Goal: Task Accomplishment & Management: Use online tool/utility

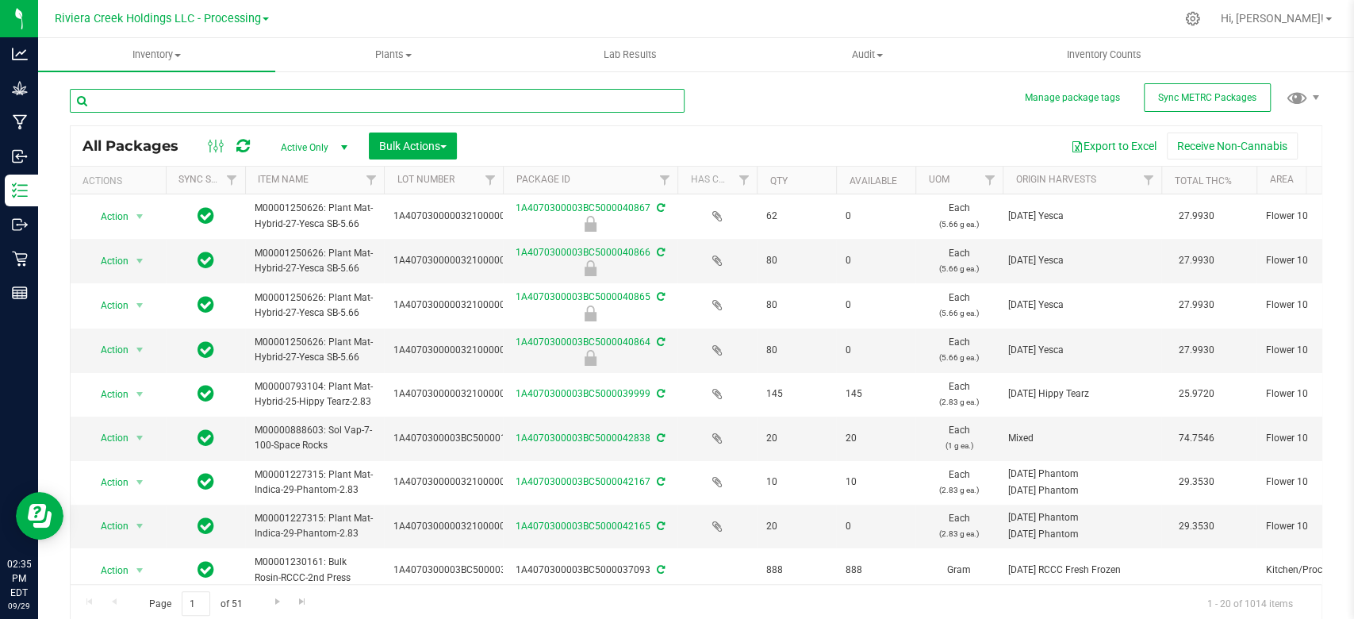
click at [158, 111] on input "text" at bounding box center [377, 101] width 615 height 24
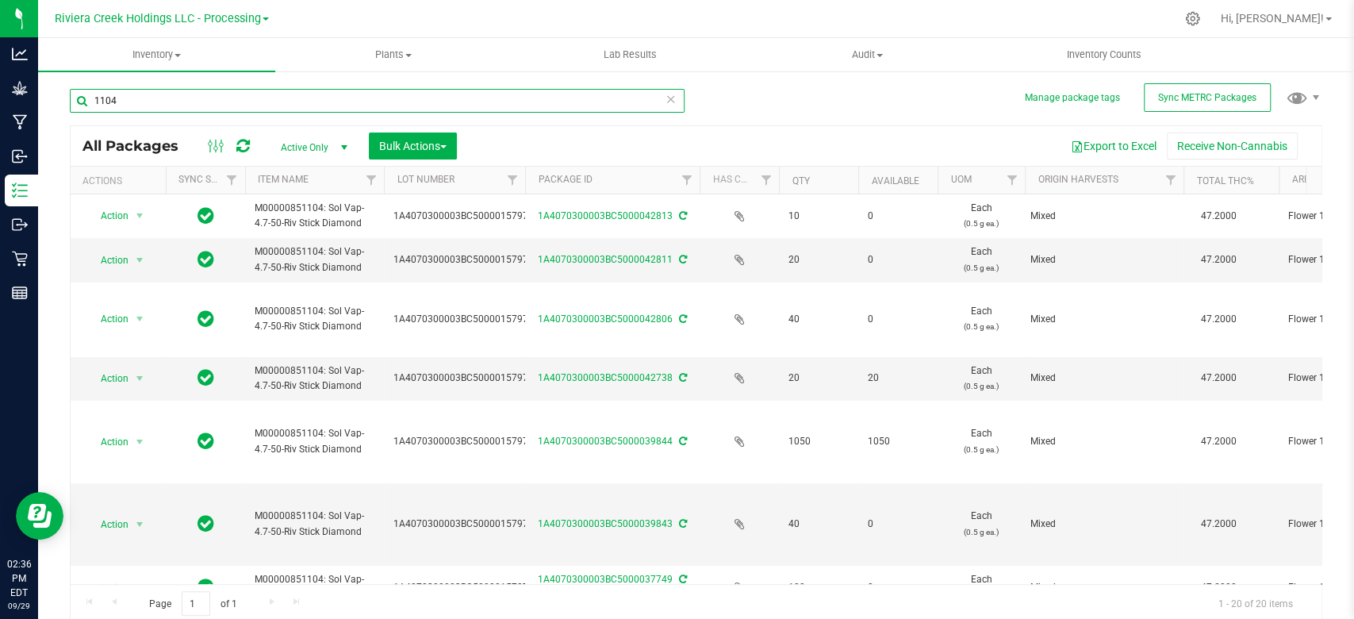
drag, startPoint x: 502, startPoint y: 180, endPoint x: 526, endPoint y: 180, distance: 23.8
click at [526, 180] on div "Actions Sync Status Item Name Lot Number Package ID Has COA Qty Available UOM O…" at bounding box center [689, 180] width 1236 height 27
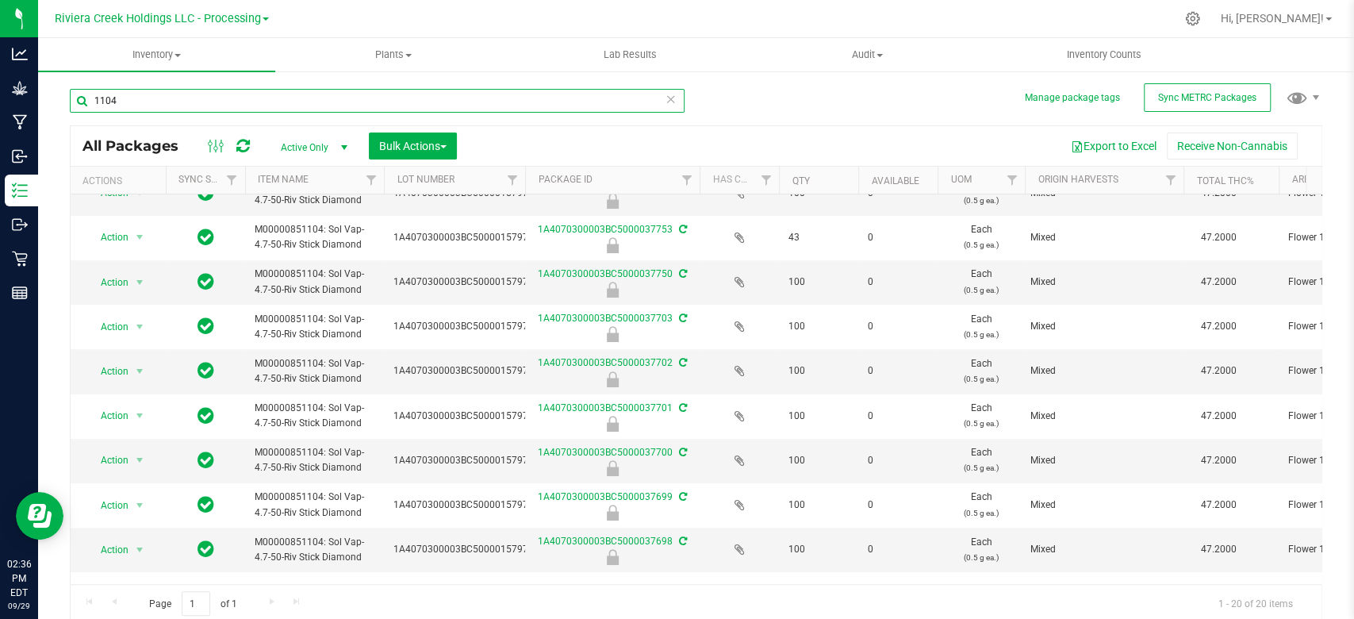
scroll to position [618, 0]
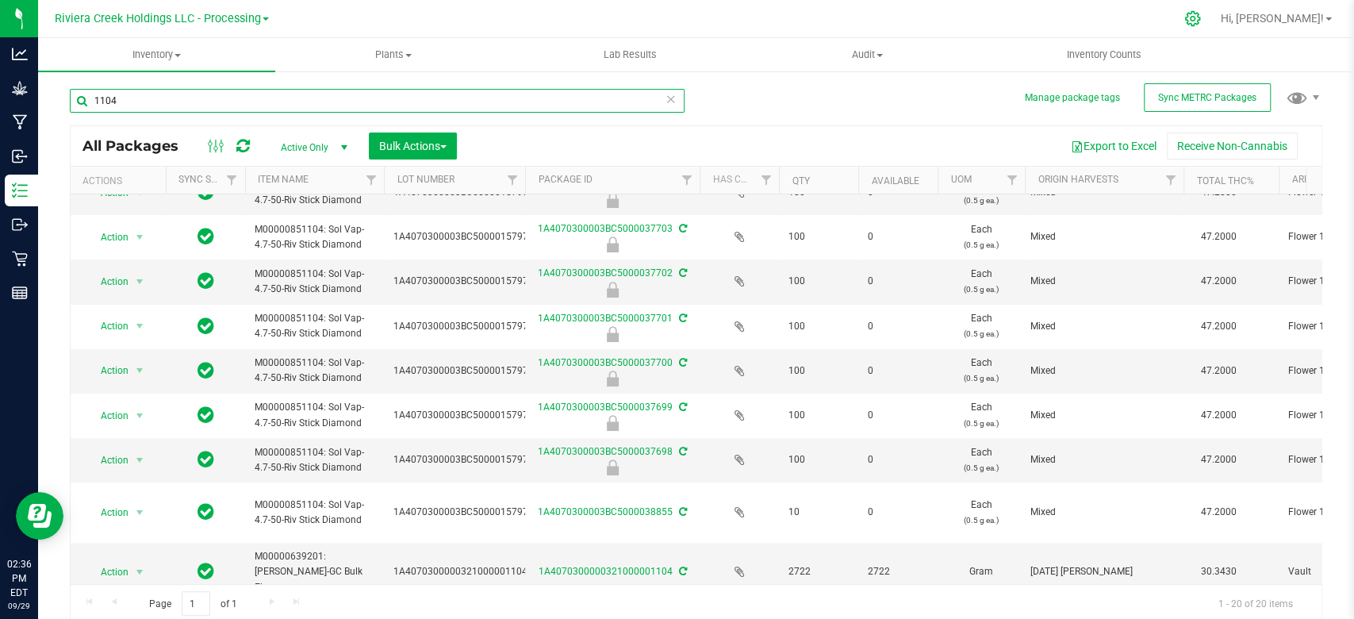
type input "1104"
click at [1201, 14] on icon at bounding box center [1193, 18] width 17 height 17
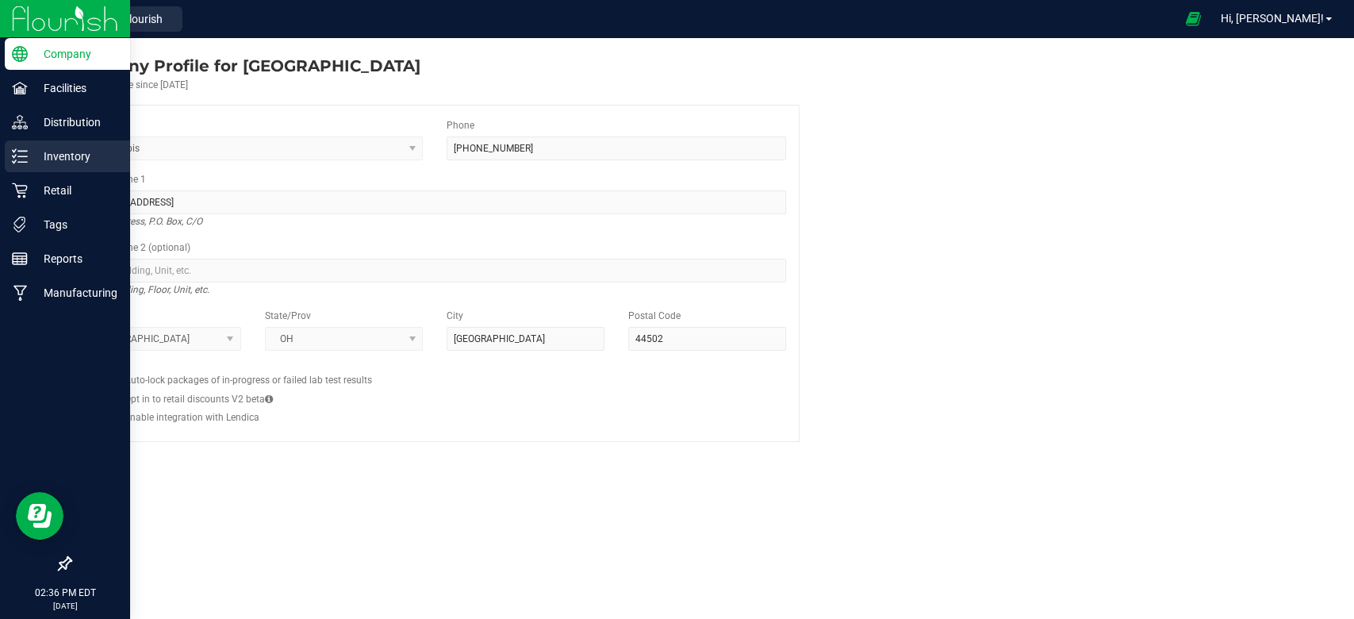
click at [42, 167] on div "Inventory" at bounding box center [67, 156] width 125 height 32
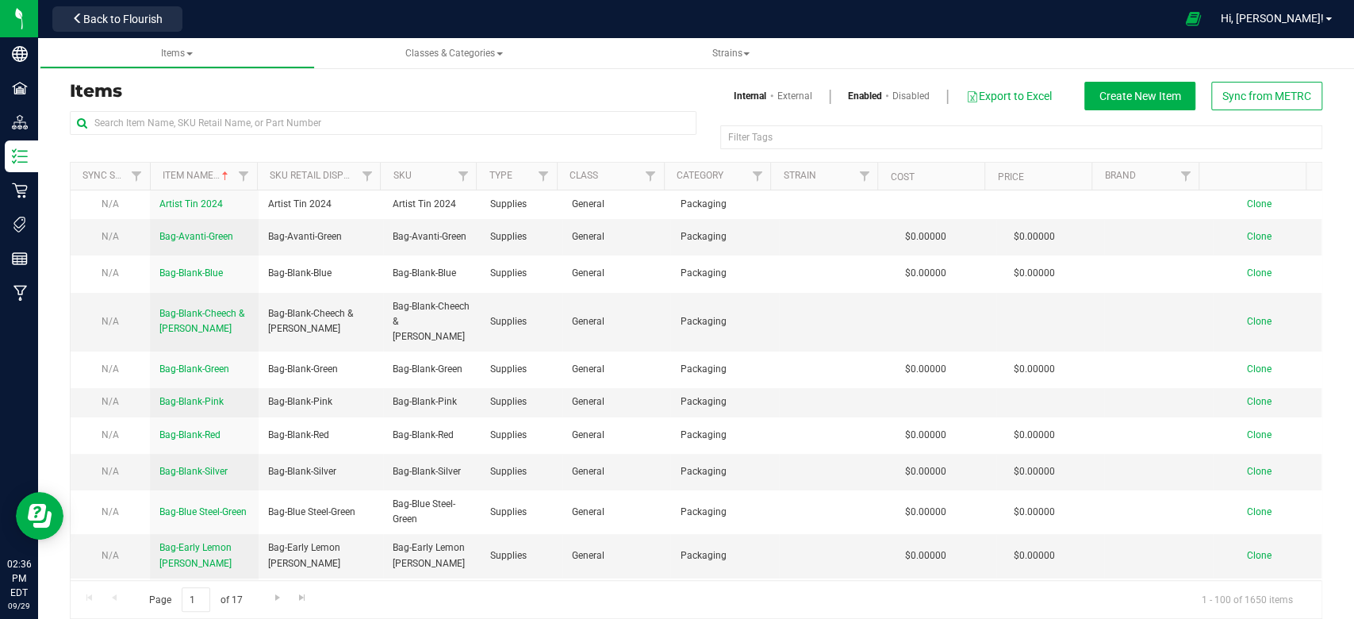
click at [250, 104] on div "Items Internal External Enabled Disabled Export to Excel Create New Item Sync f…" at bounding box center [696, 96] width 1277 height 29
click at [251, 119] on input "text" at bounding box center [383, 123] width 627 height 24
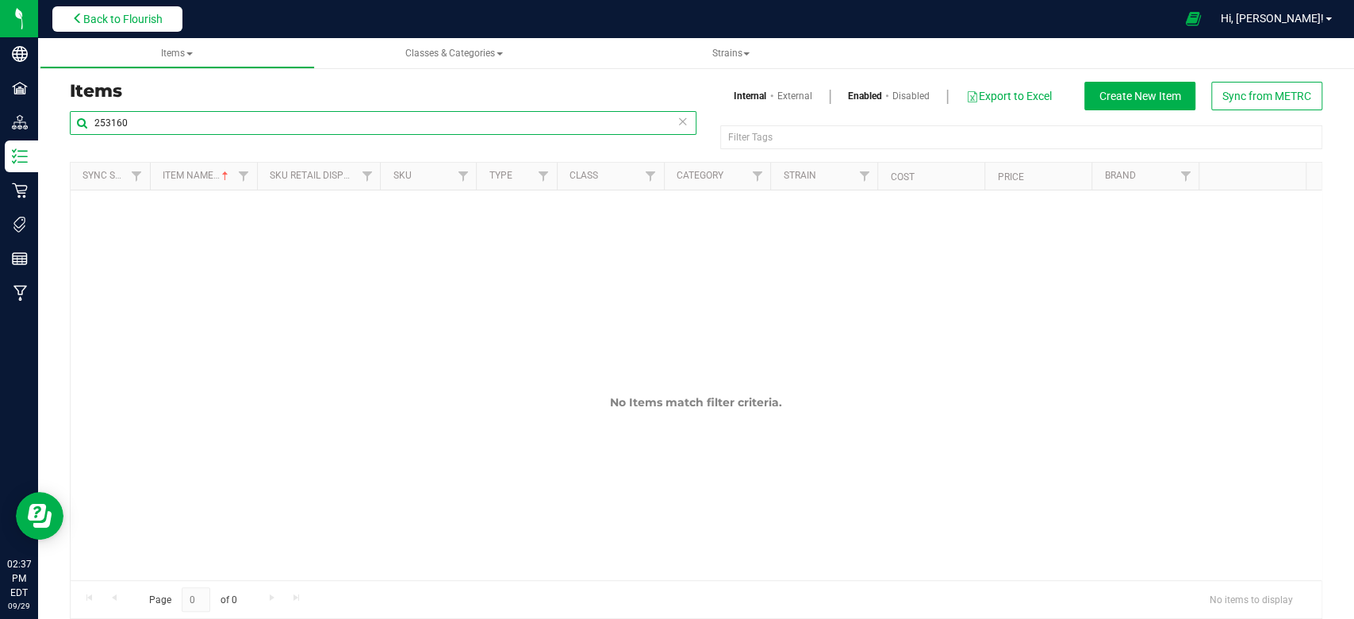
type input "253160"
click at [102, 20] on span "Back to Flourish" at bounding box center [122, 19] width 79 height 13
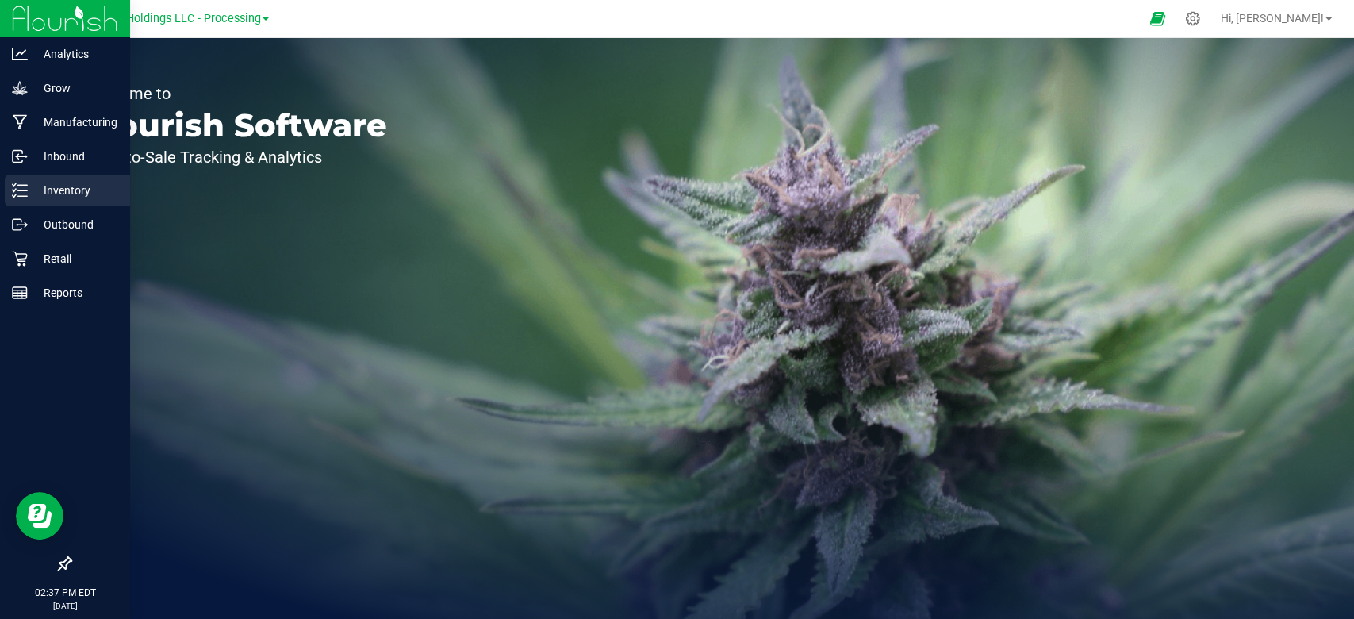
click at [34, 200] on div "Inventory" at bounding box center [67, 191] width 125 height 32
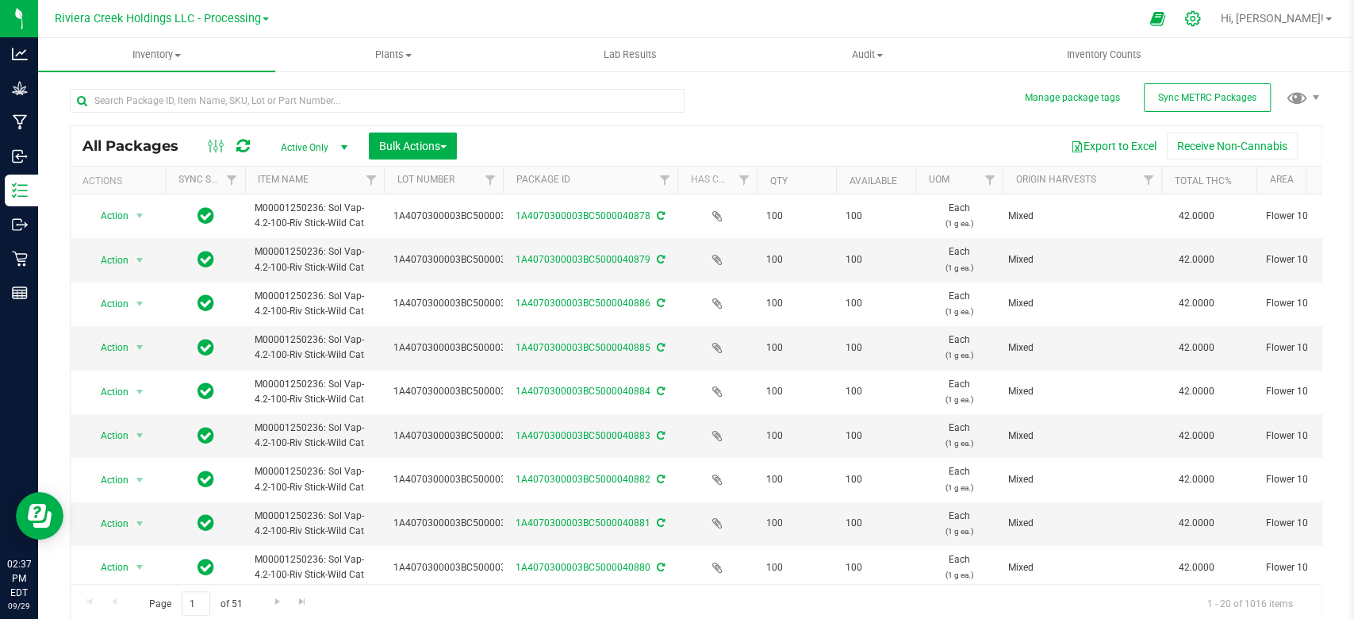
click at [1201, 18] on icon at bounding box center [1193, 18] width 17 height 17
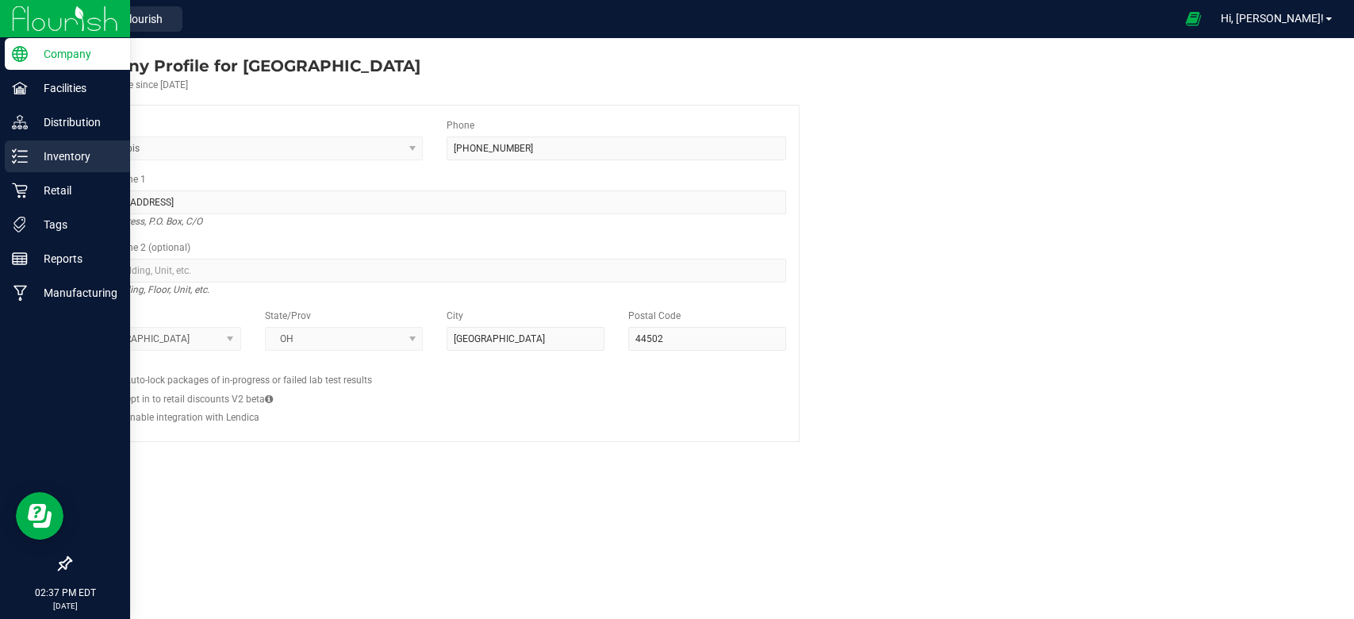
click at [10, 159] on div "Inventory" at bounding box center [67, 156] width 125 height 32
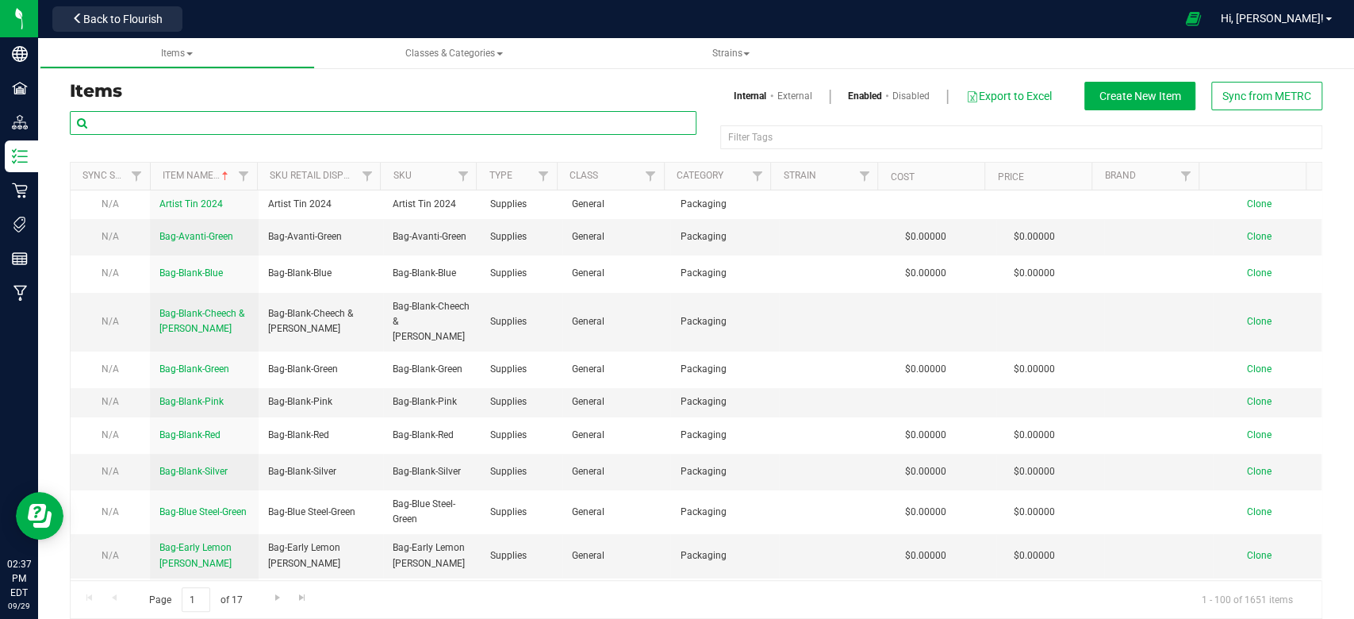
click at [284, 124] on input "text" at bounding box center [383, 123] width 627 height 24
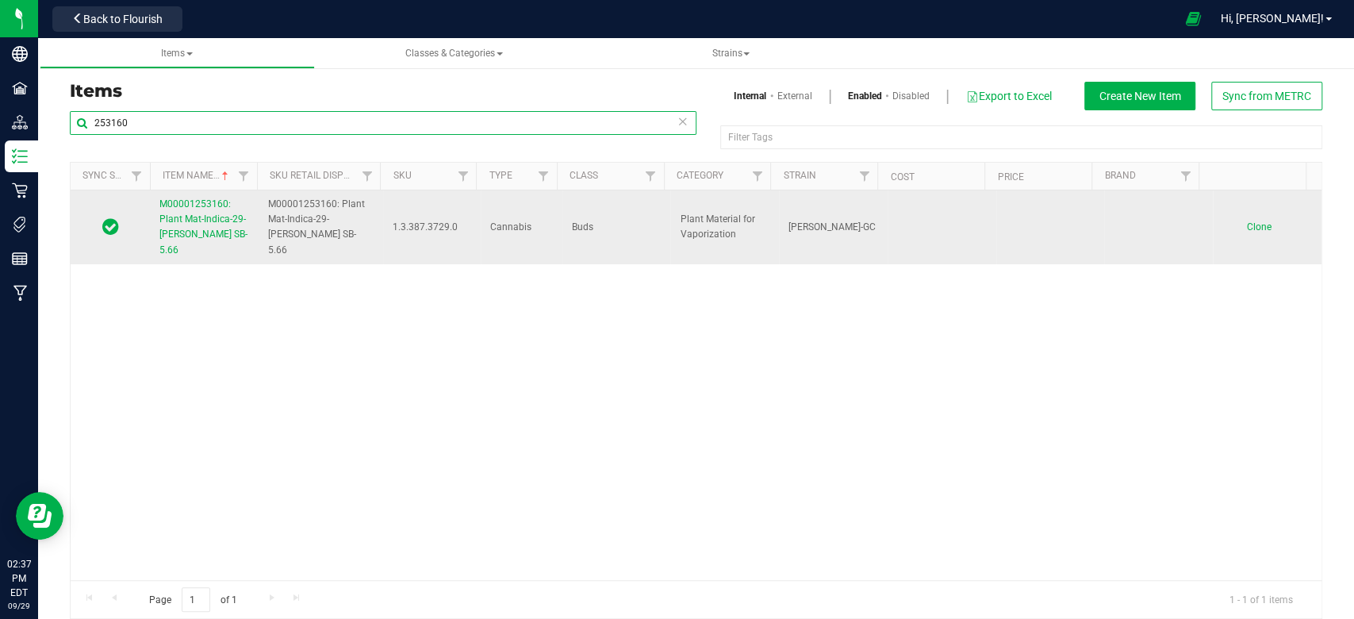
type input "253160"
click at [179, 225] on link "M00001253160: Plant Mat-Indica-29-[PERSON_NAME] SB-5.66" at bounding box center [204, 227] width 90 height 61
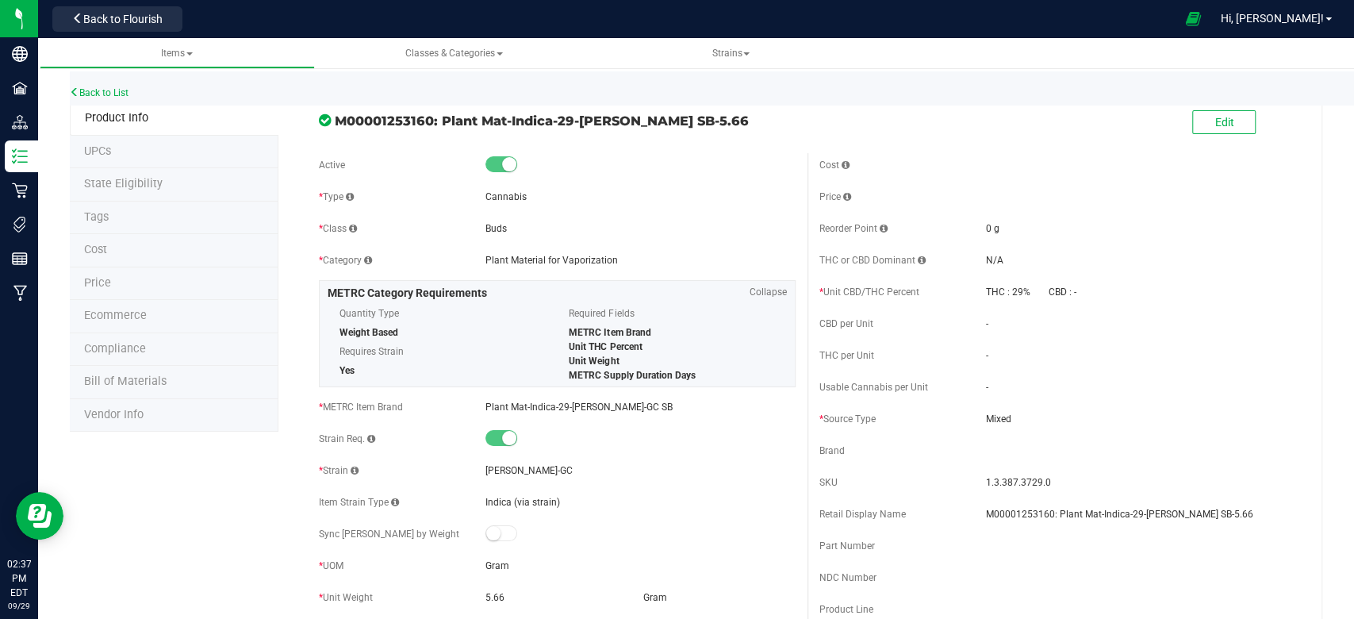
click at [135, 382] on span "Bill of Materials" at bounding box center [125, 381] width 83 height 13
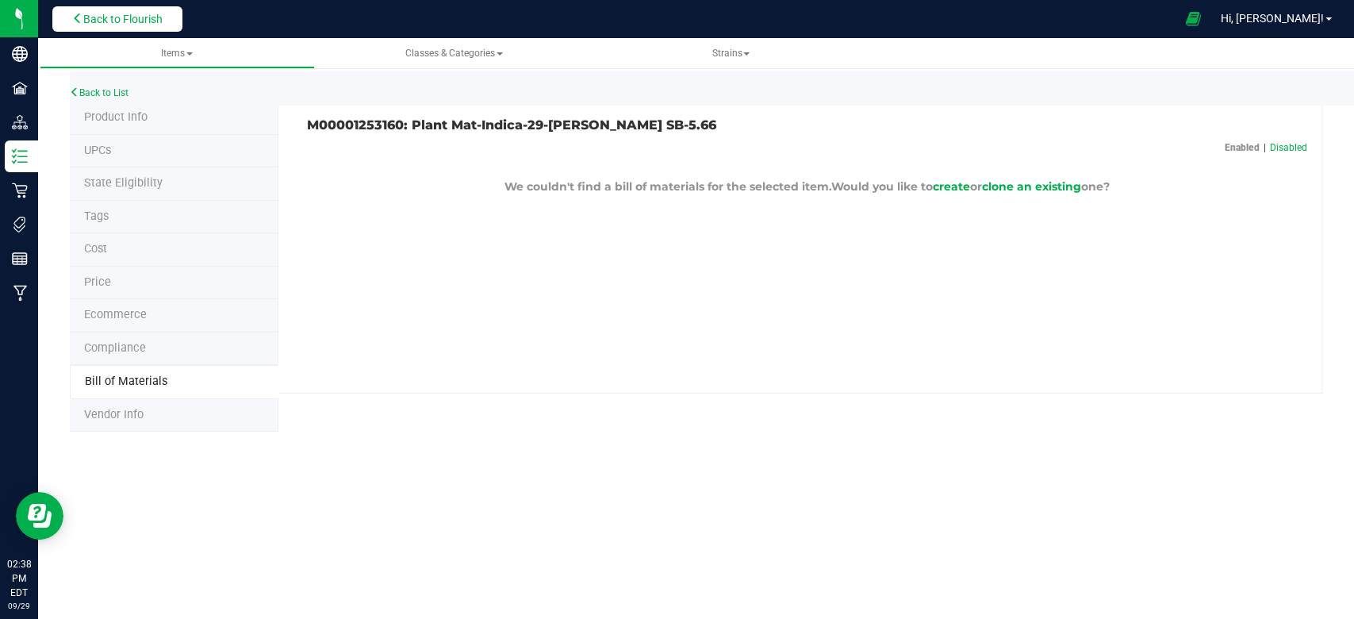
click at [111, 13] on span "Back to Flourish" at bounding box center [122, 19] width 79 height 13
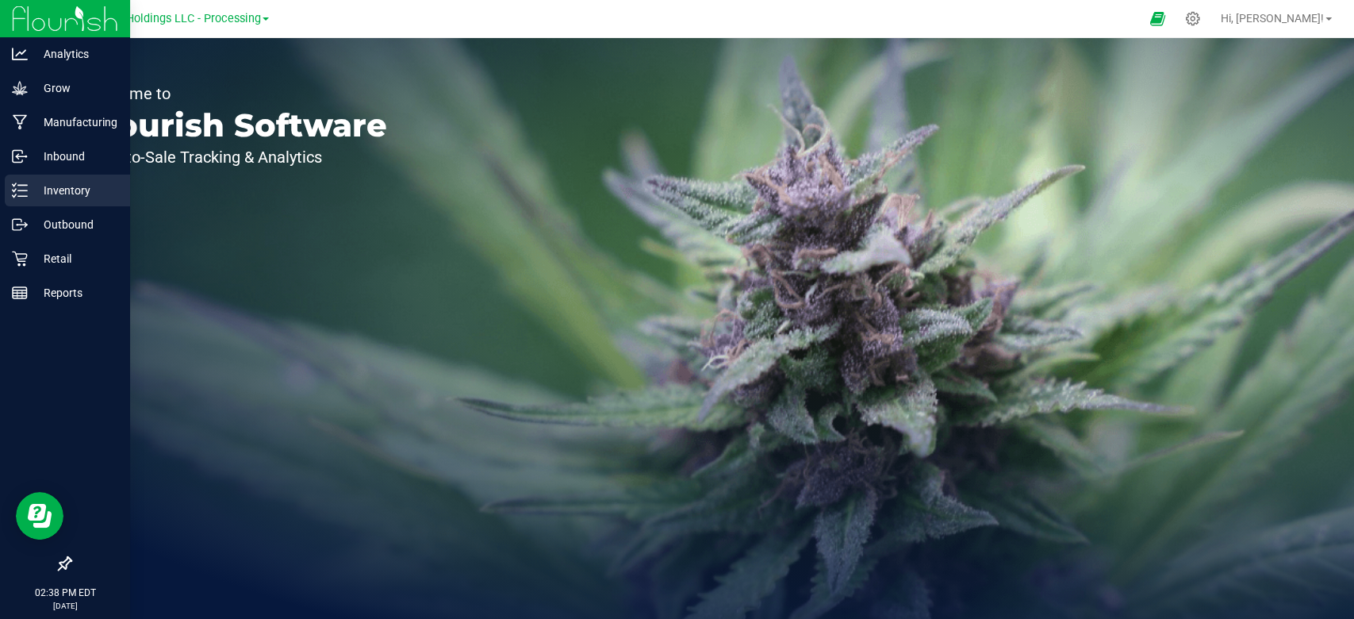
click at [25, 197] on icon at bounding box center [20, 191] width 16 height 16
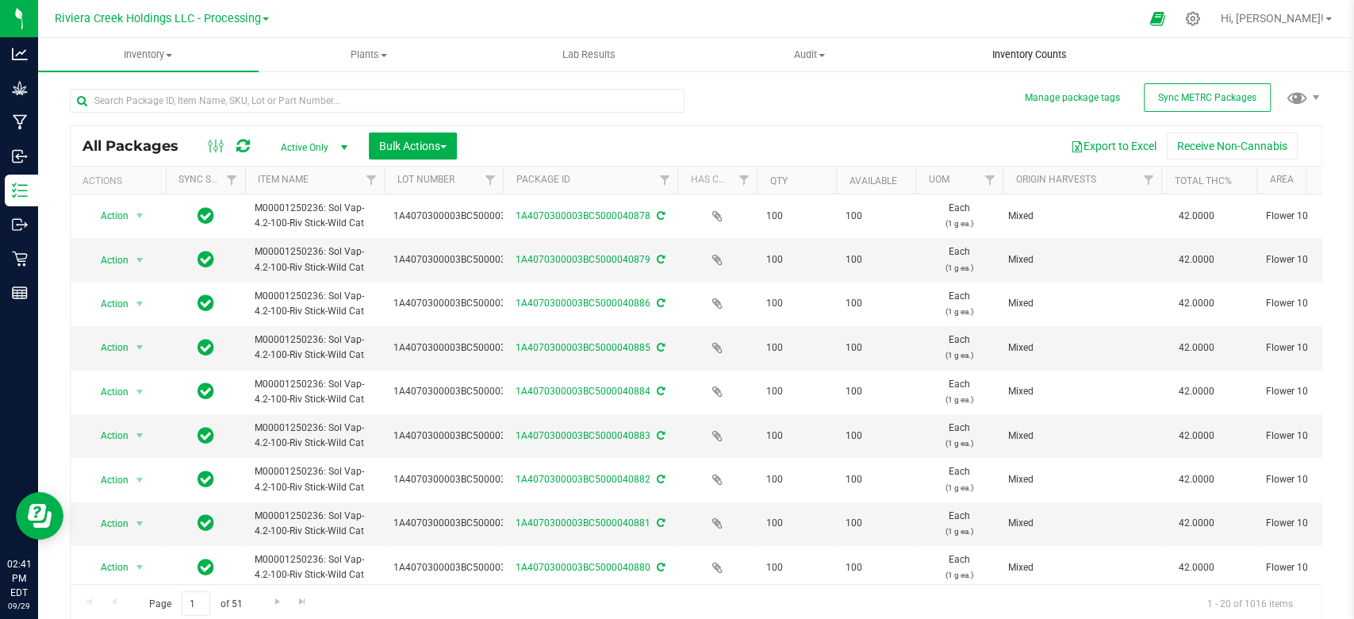
click at [1000, 46] on uib-tab-heading "Inventory Counts" at bounding box center [1029, 55] width 219 height 32
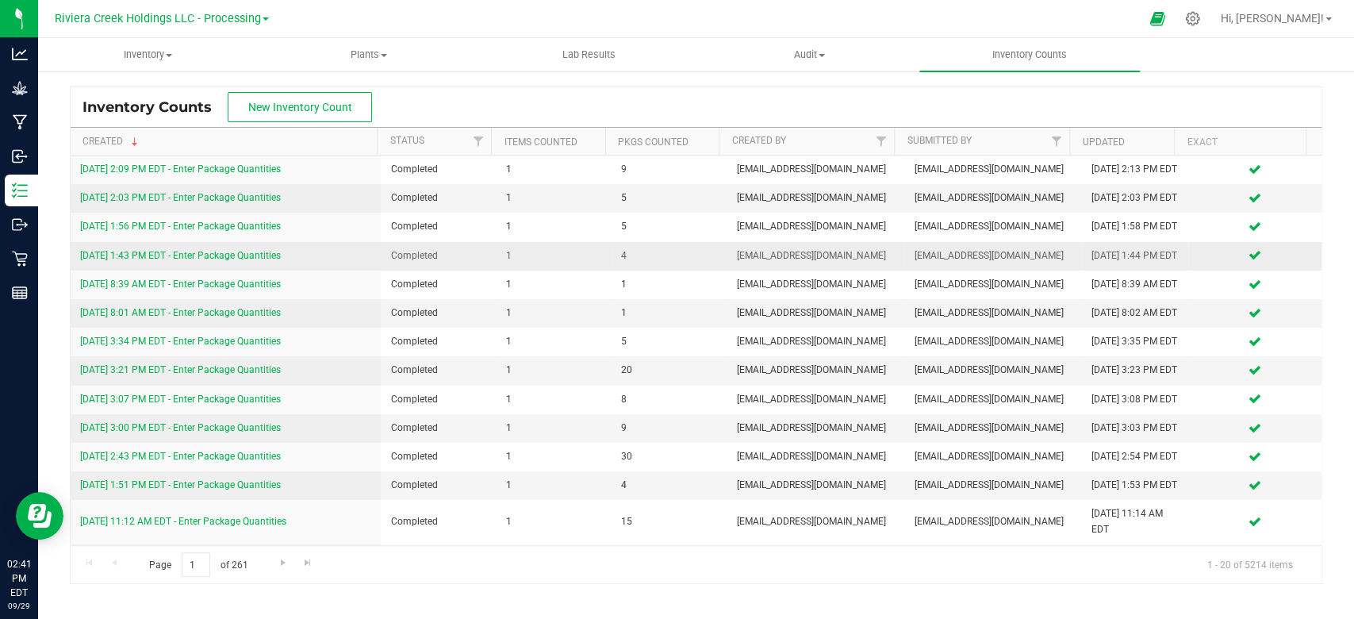
click at [202, 261] on link "[DATE] 1:43 PM EDT - Enter Package Quantities" at bounding box center [180, 255] width 201 height 11
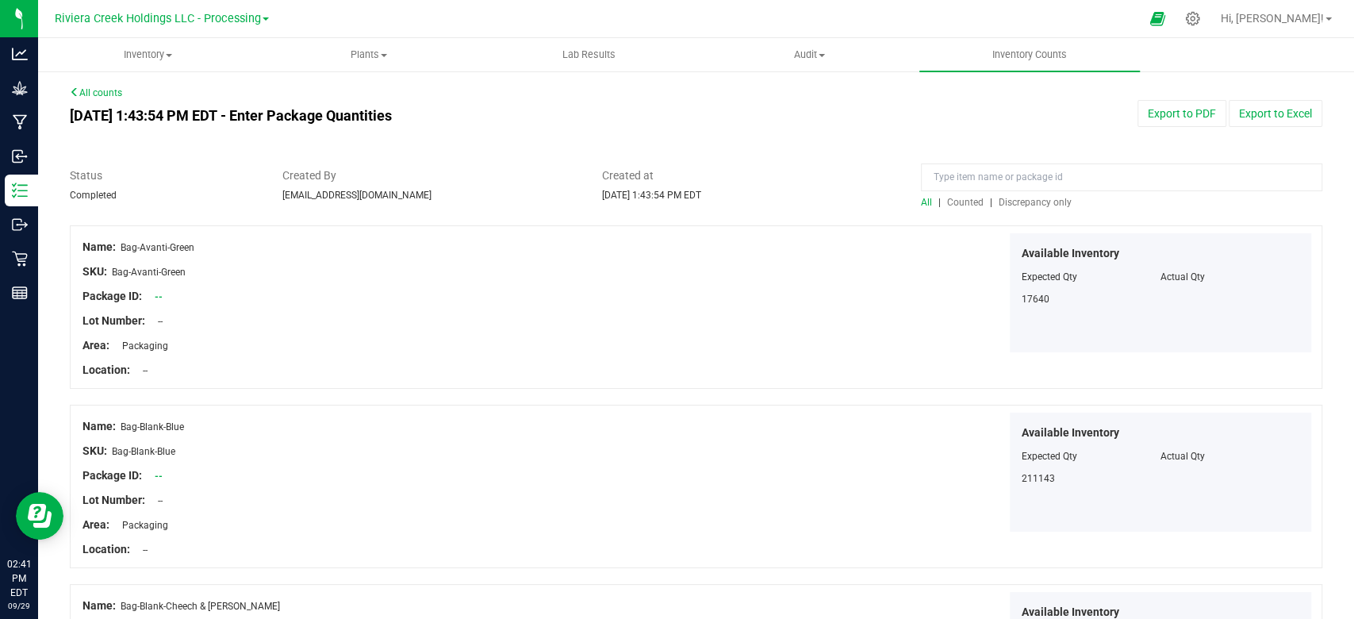
click at [951, 206] on span "Counted" at bounding box center [965, 202] width 37 height 11
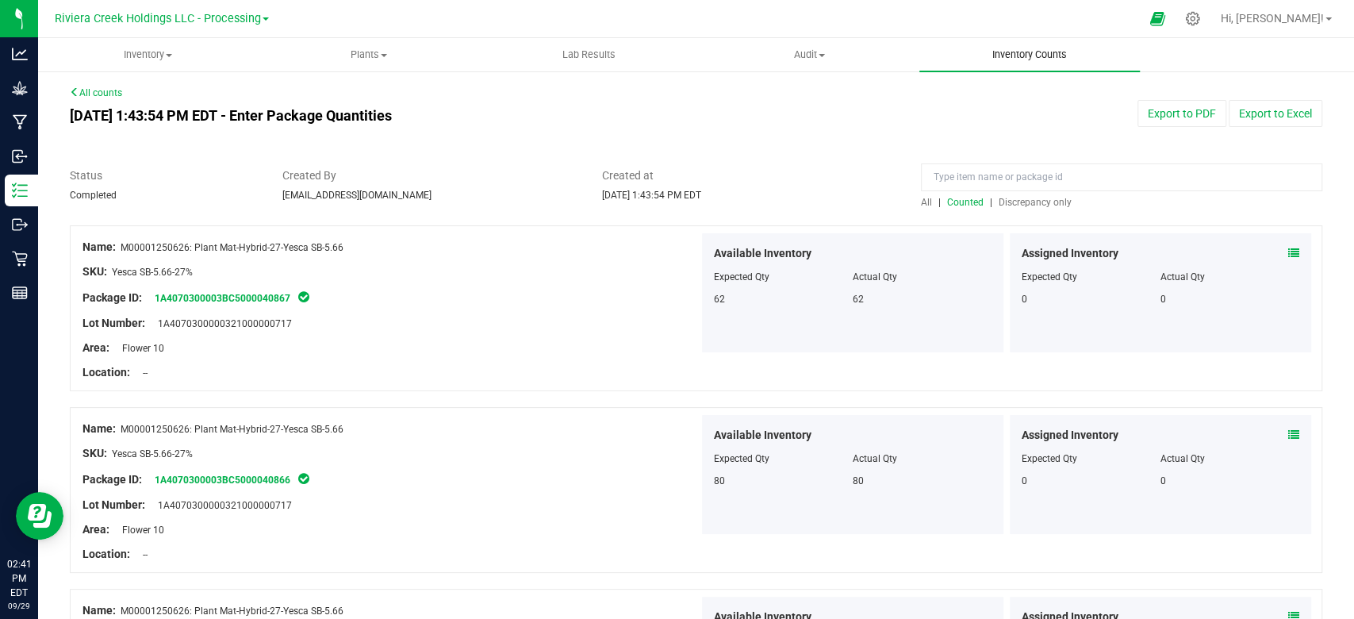
click at [1031, 55] on span "Inventory Counts" at bounding box center [1029, 55] width 117 height 14
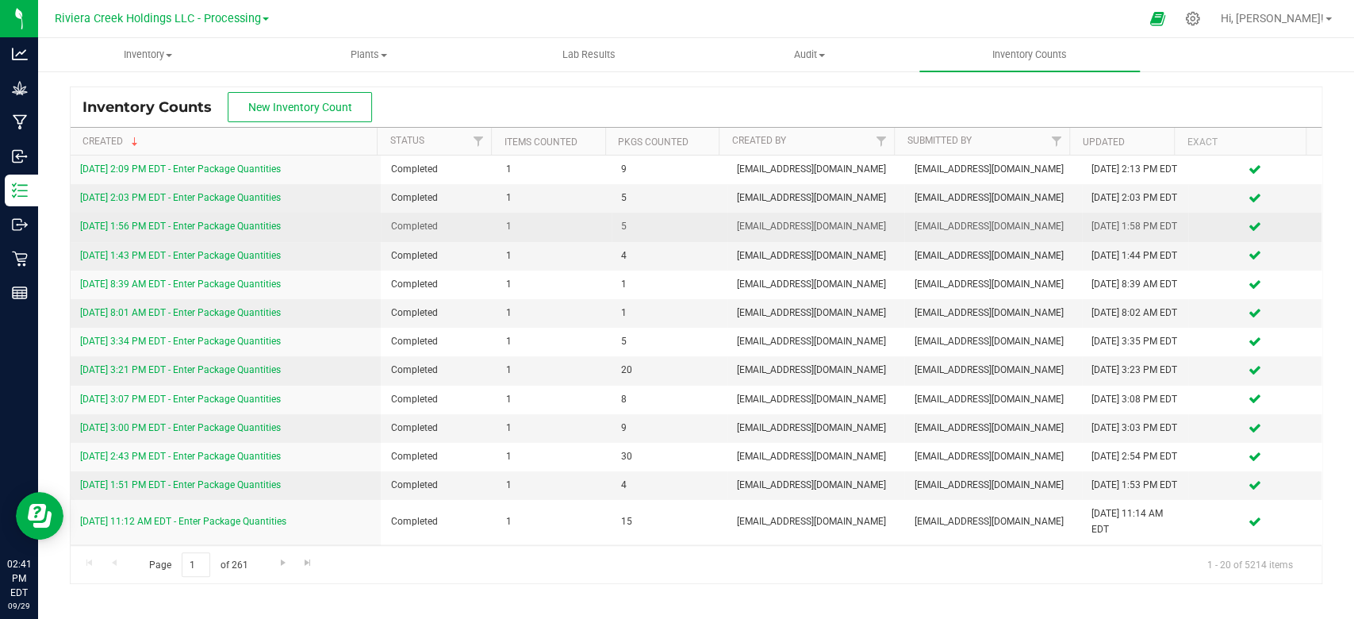
click at [215, 232] on link "[DATE] 1:56 PM EDT - Enter Package Quantities" at bounding box center [180, 226] width 201 height 11
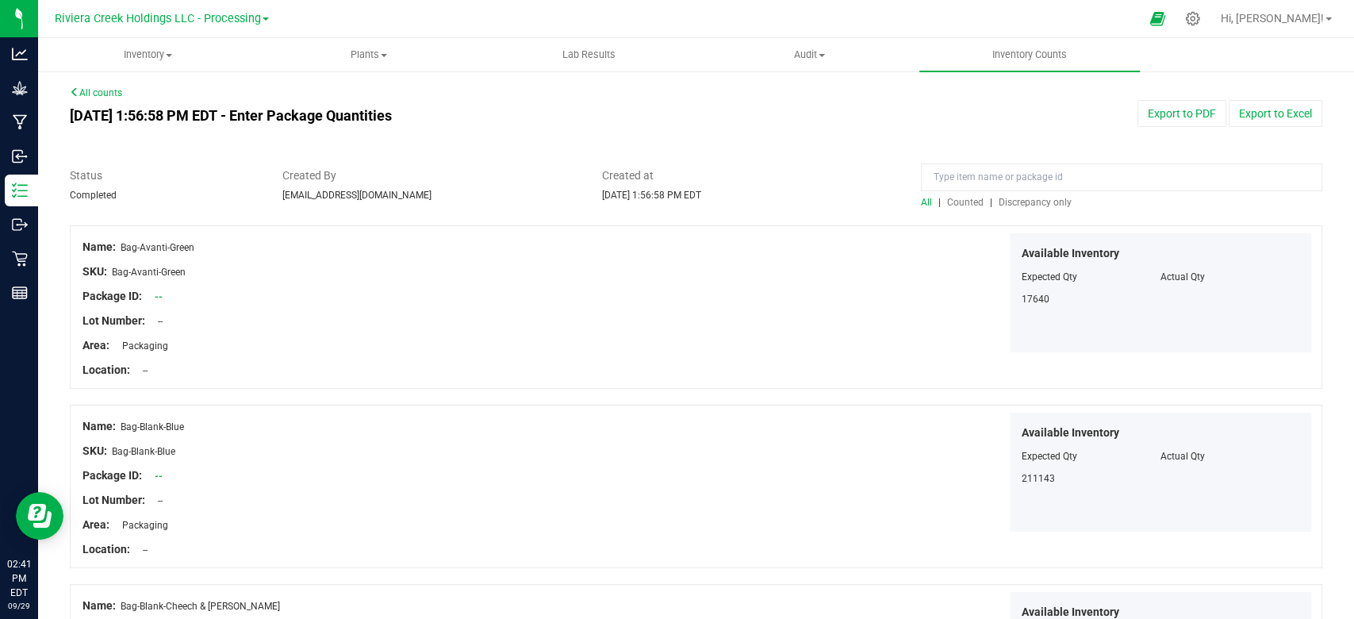
click at [951, 208] on div "All | Counted | Discrepancy only" at bounding box center [1122, 202] width 402 height 14
click at [951, 206] on span "Counted" at bounding box center [965, 202] width 37 height 11
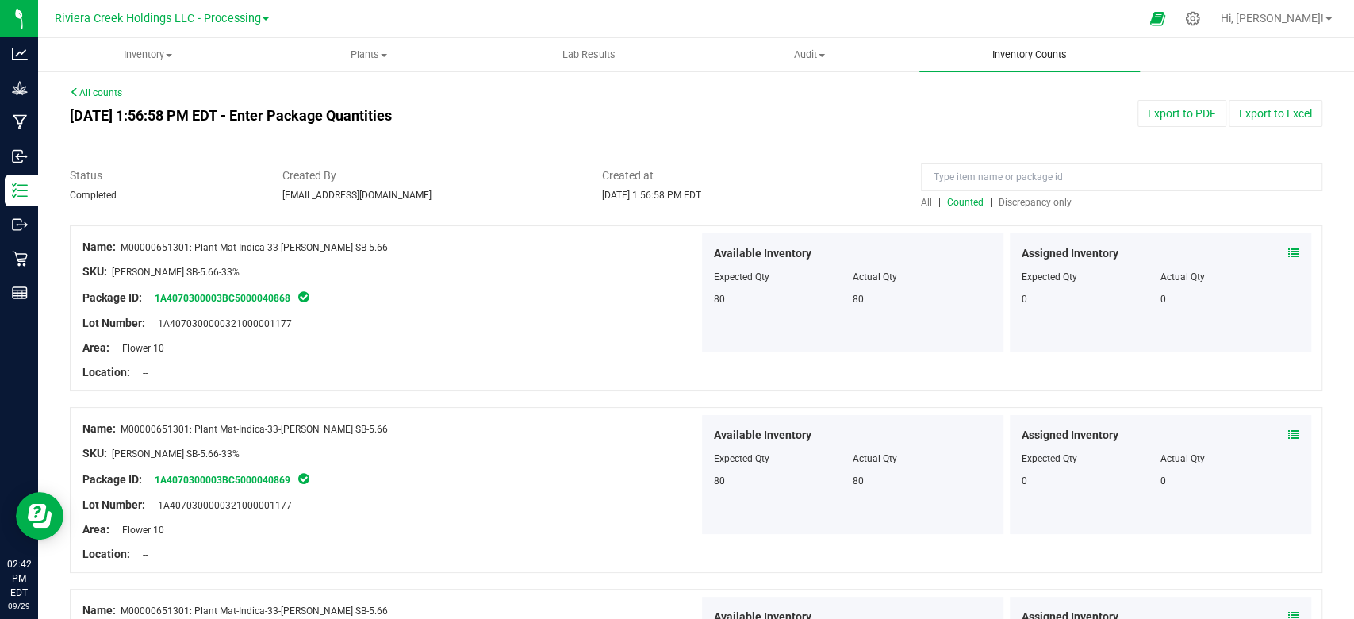
click at [1020, 49] on span "Inventory Counts" at bounding box center [1029, 55] width 117 height 14
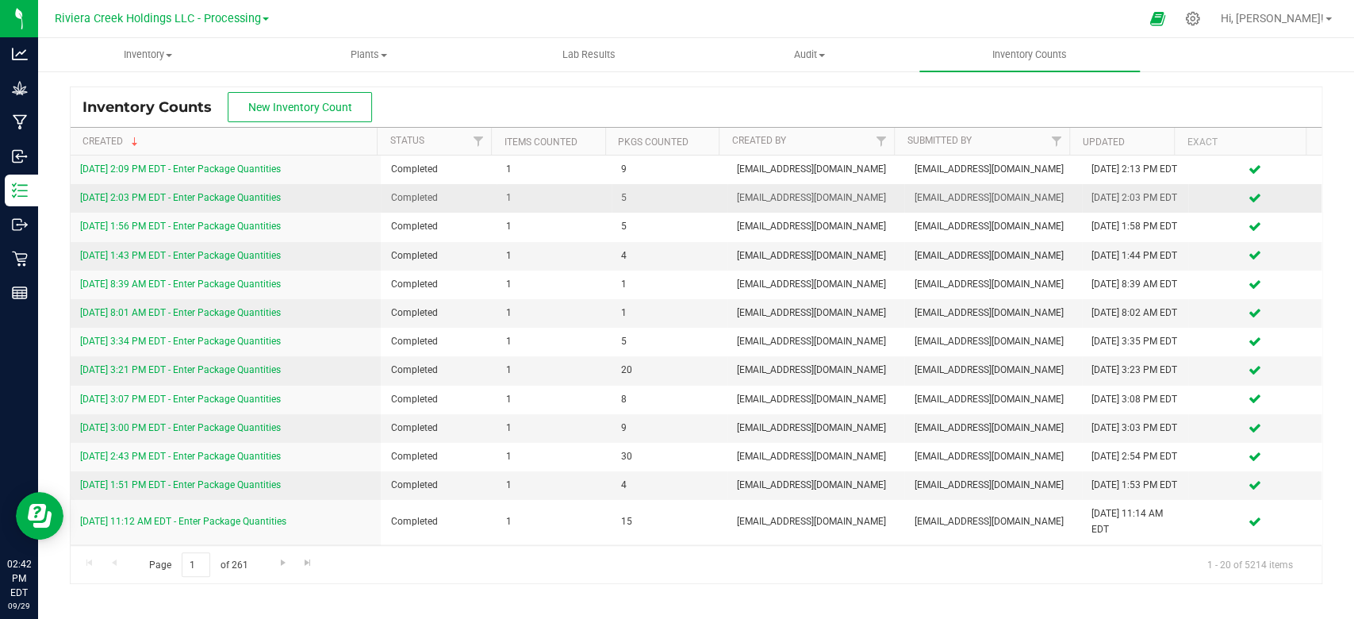
click at [252, 203] on link "[DATE] 2:03 PM EDT - Enter Package Quantities" at bounding box center [180, 197] width 201 height 11
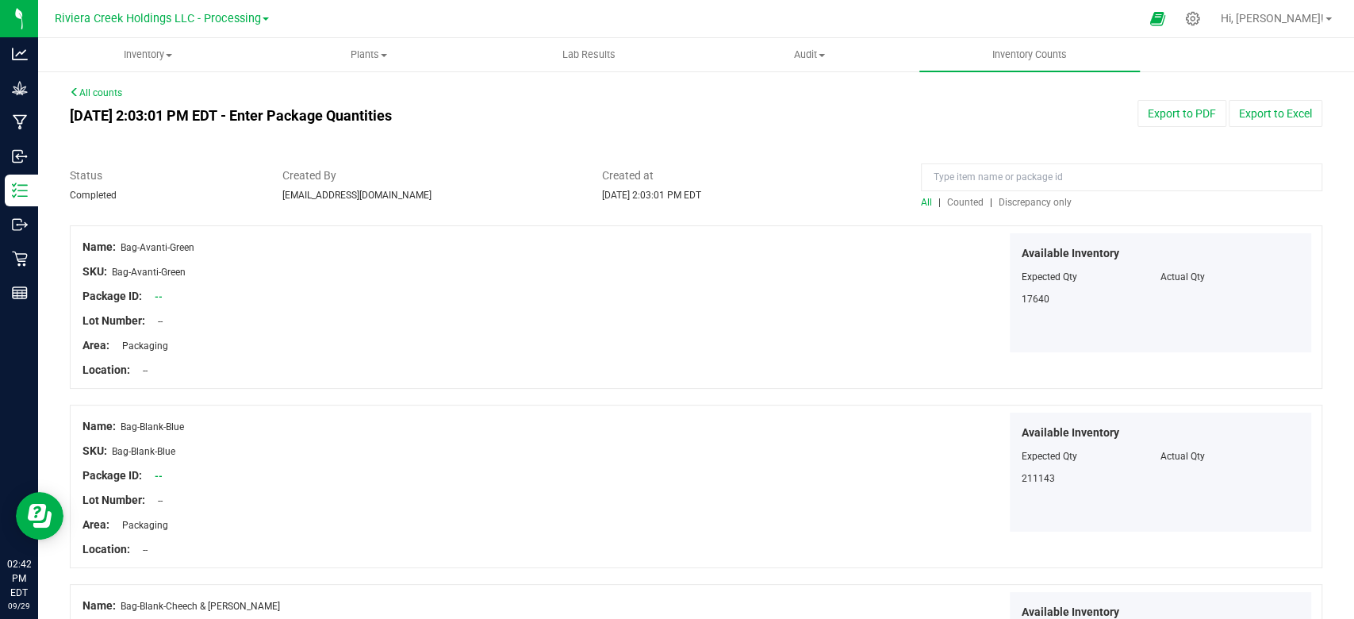
click at [950, 205] on span "Counted" at bounding box center [965, 202] width 37 height 11
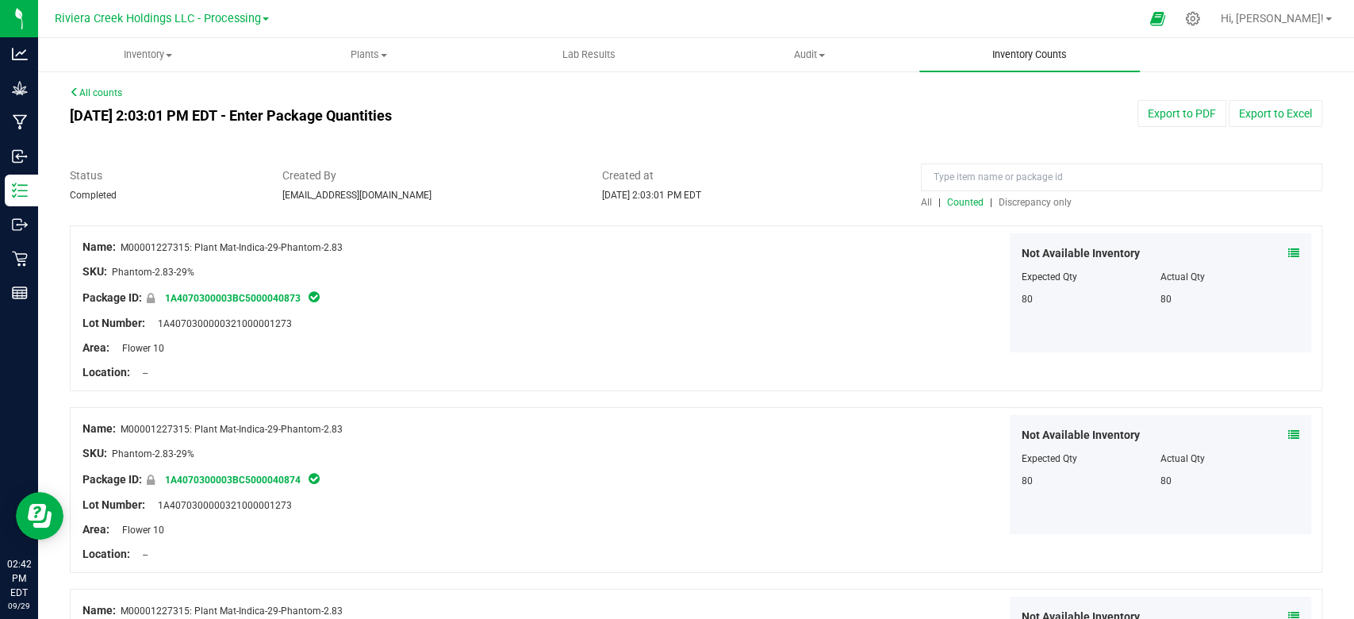
click at [1040, 59] on span "Inventory Counts" at bounding box center [1029, 55] width 117 height 14
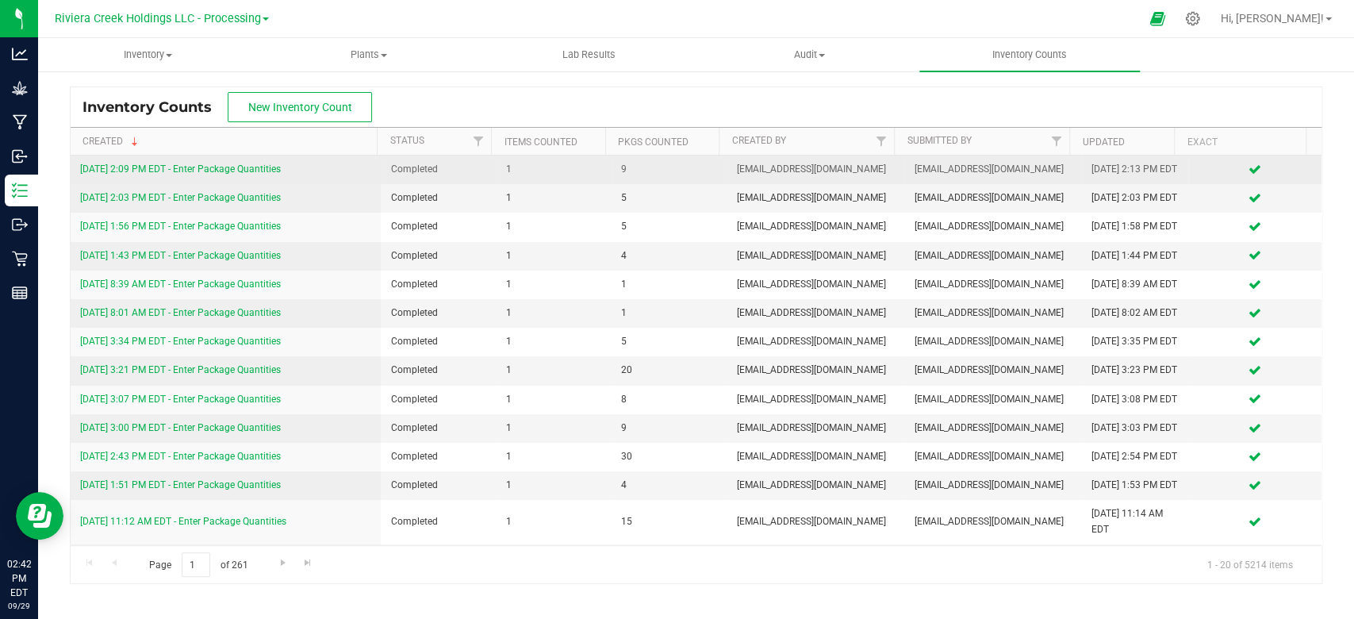
click at [183, 175] on link "[DATE] 2:09 PM EDT - Enter Package Quantities" at bounding box center [180, 168] width 201 height 11
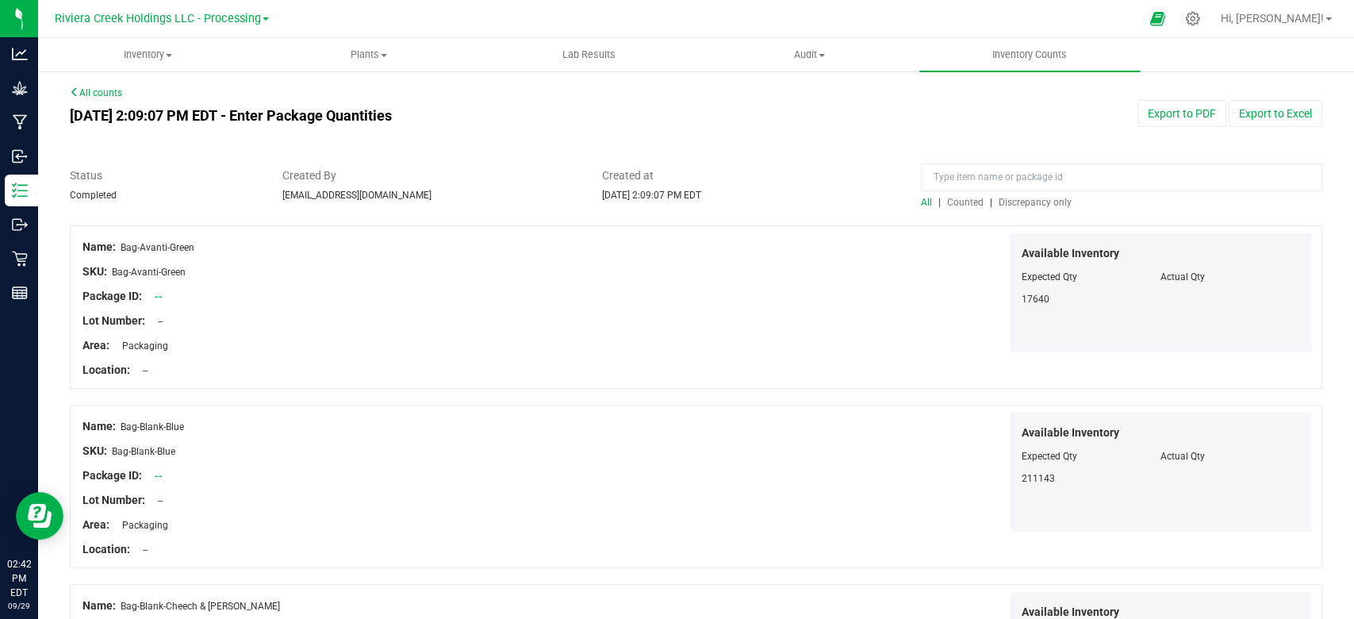
click at [948, 206] on span "Counted" at bounding box center [965, 202] width 37 height 11
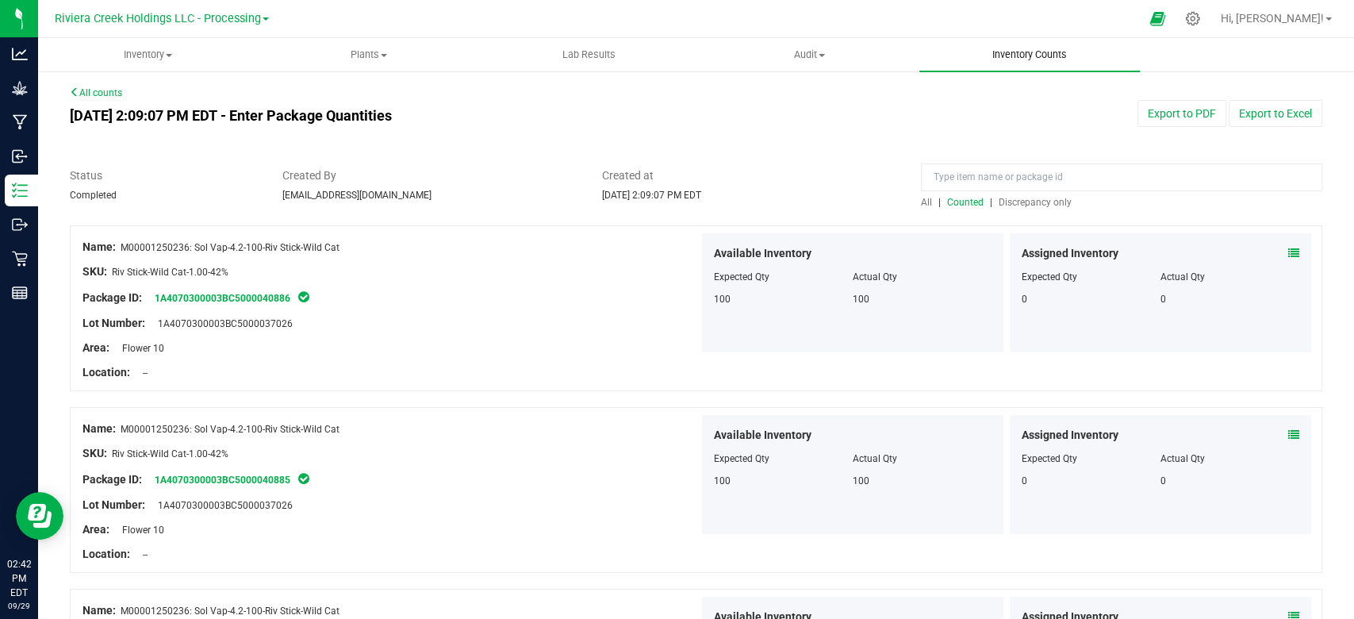
click at [1023, 49] on span "Inventory Counts" at bounding box center [1029, 55] width 117 height 14
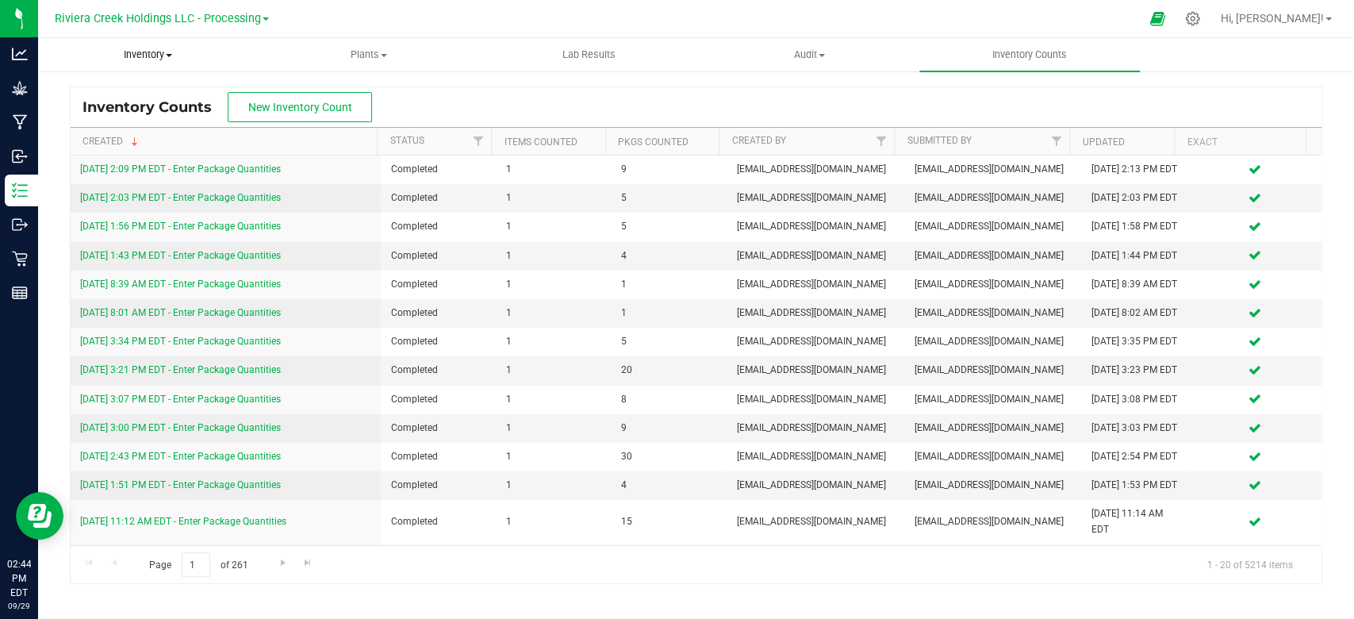
click at [165, 49] on span "Inventory" at bounding box center [148, 55] width 219 height 14
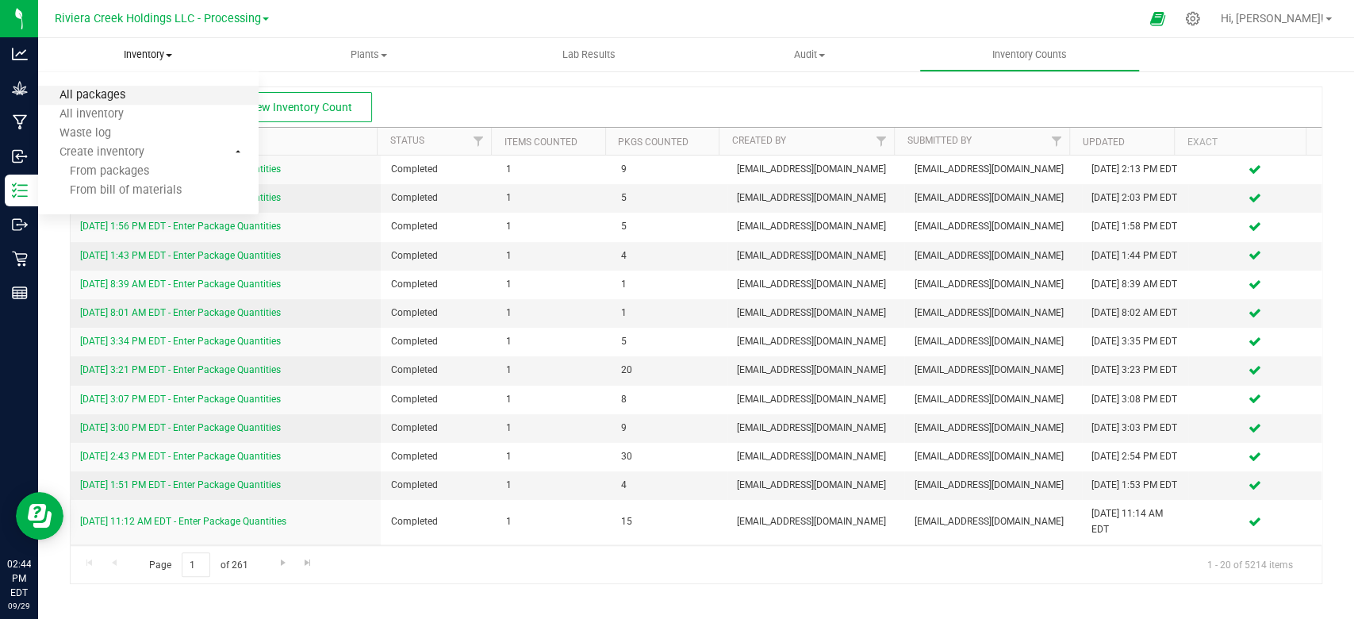
click at [128, 99] on span "All packages" at bounding box center [92, 95] width 109 height 13
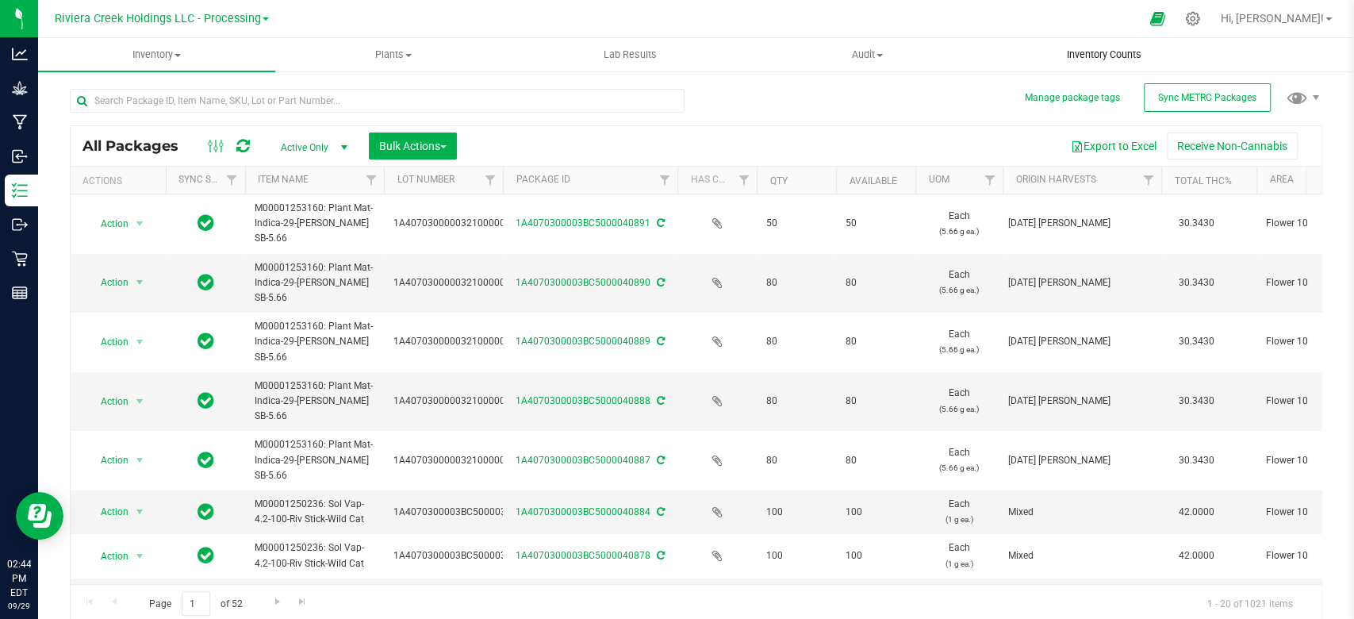
click at [1086, 41] on uib-tab-heading "Inventory Counts" at bounding box center [1104, 55] width 236 height 32
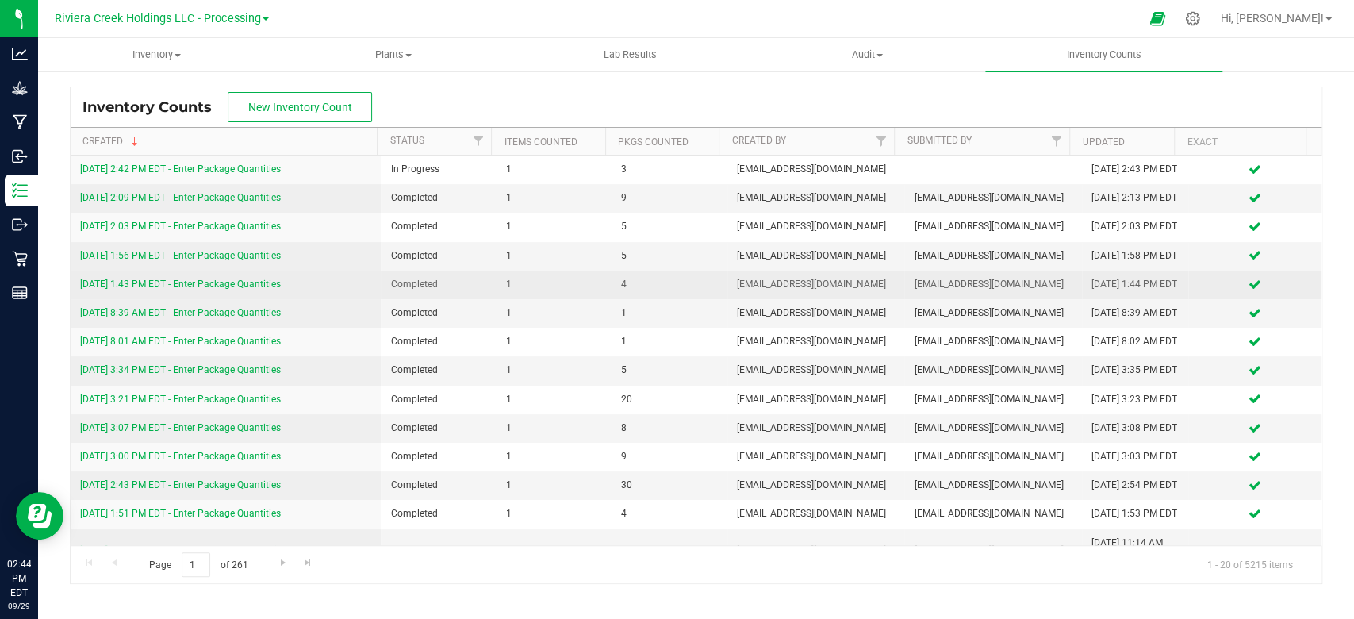
click at [187, 290] on link "[DATE] 1:43 PM EDT - Enter Package Quantities" at bounding box center [180, 284] width 201 height 11
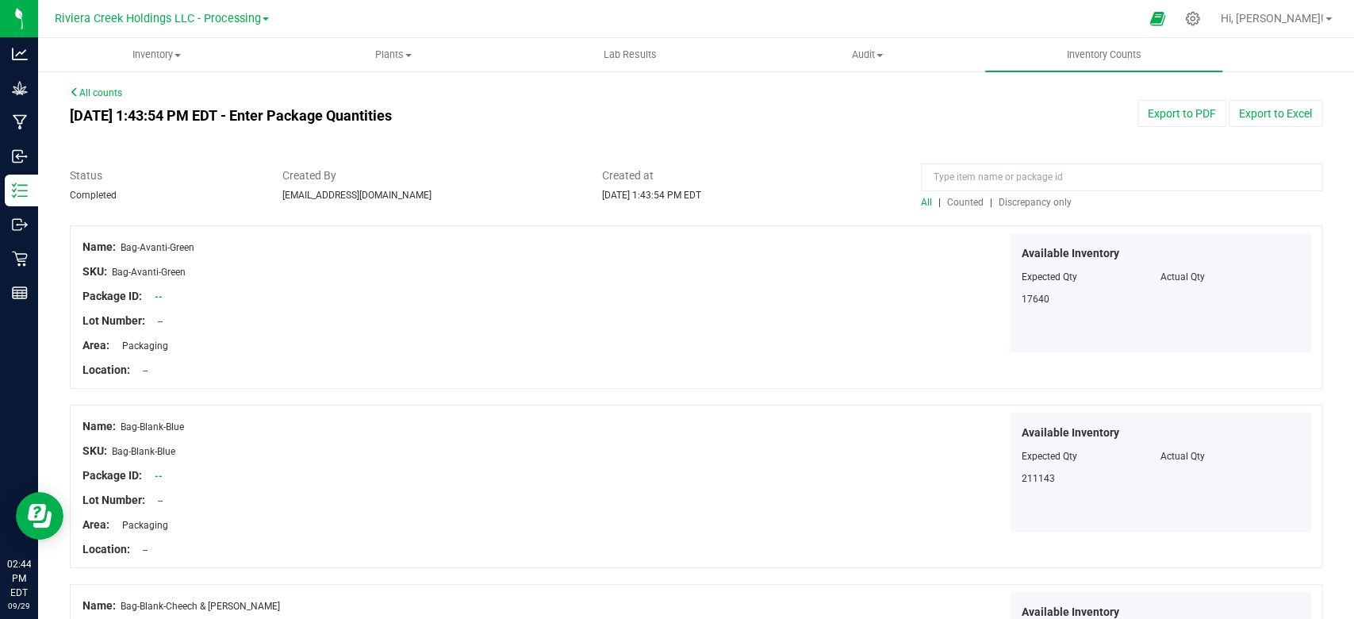
click at [949, 202] on span "Counted" at bounding box center [965, 202] width 37 height 11
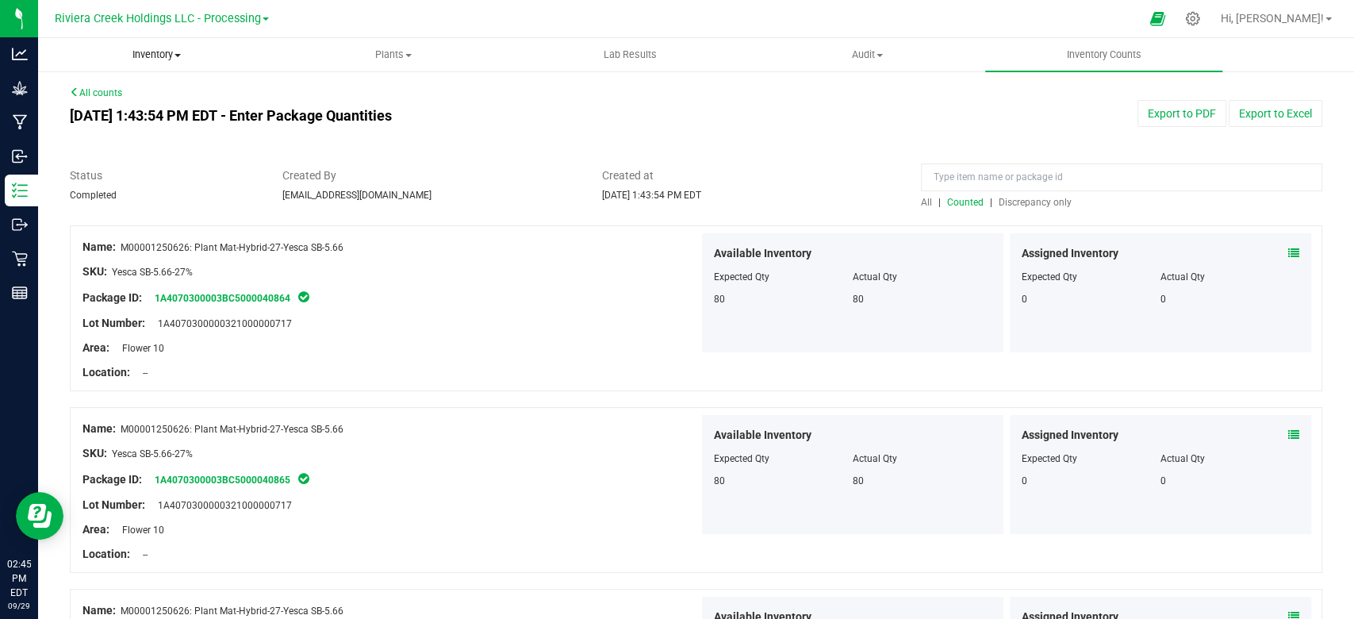
click at [158, 54] on span "Inventory" at bounding box center [157, 55] width 236 height 14
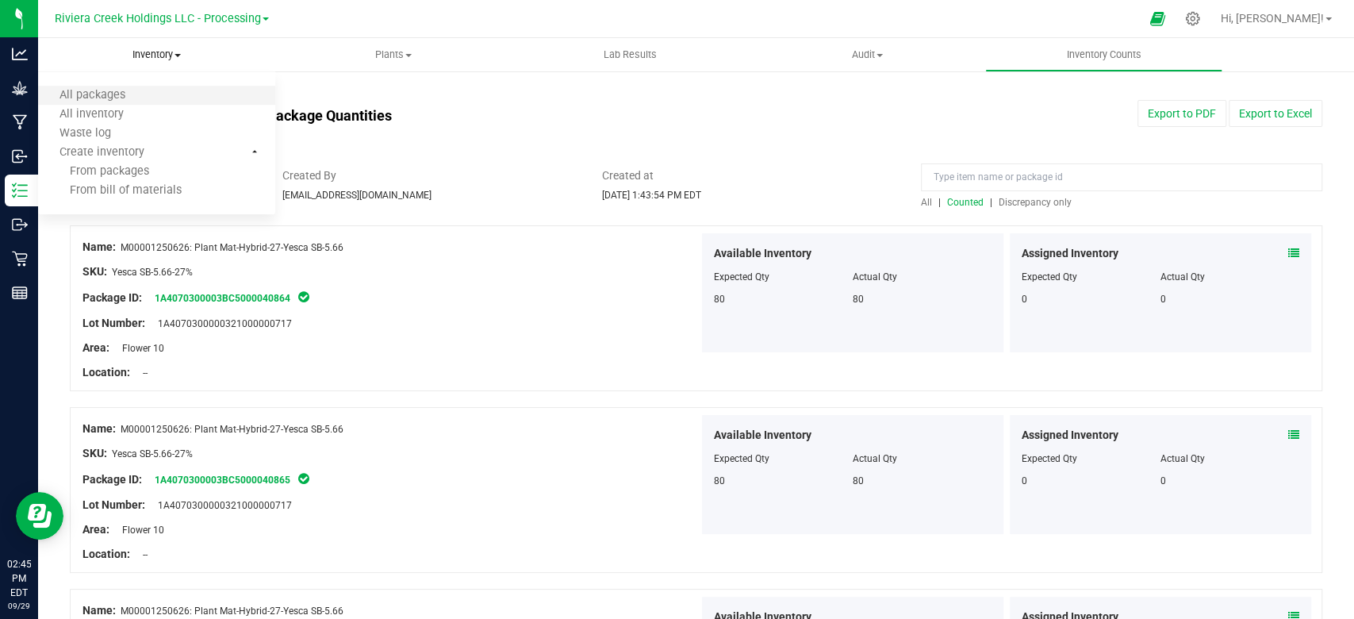
click at [117, 86] on li "All packages" at bounding box center [156, 95] width 237 height 19
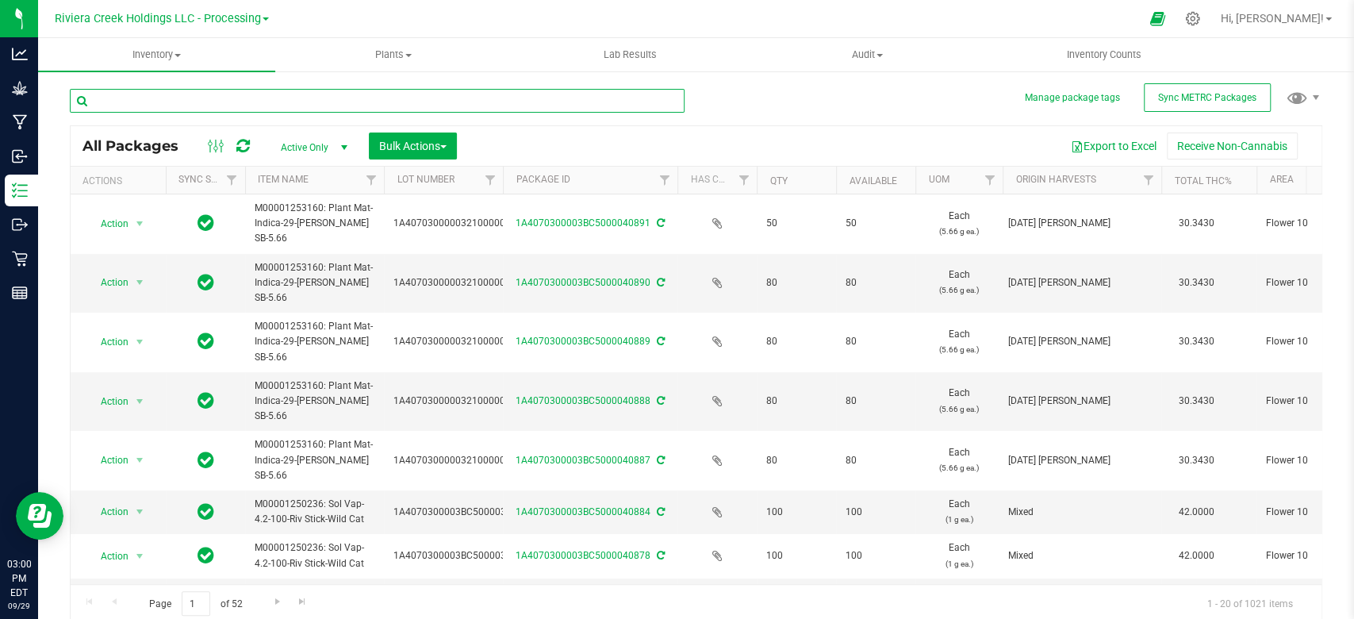
click at [124, 93] on input "text" at bounding box center [377, 101] width 615 height 24
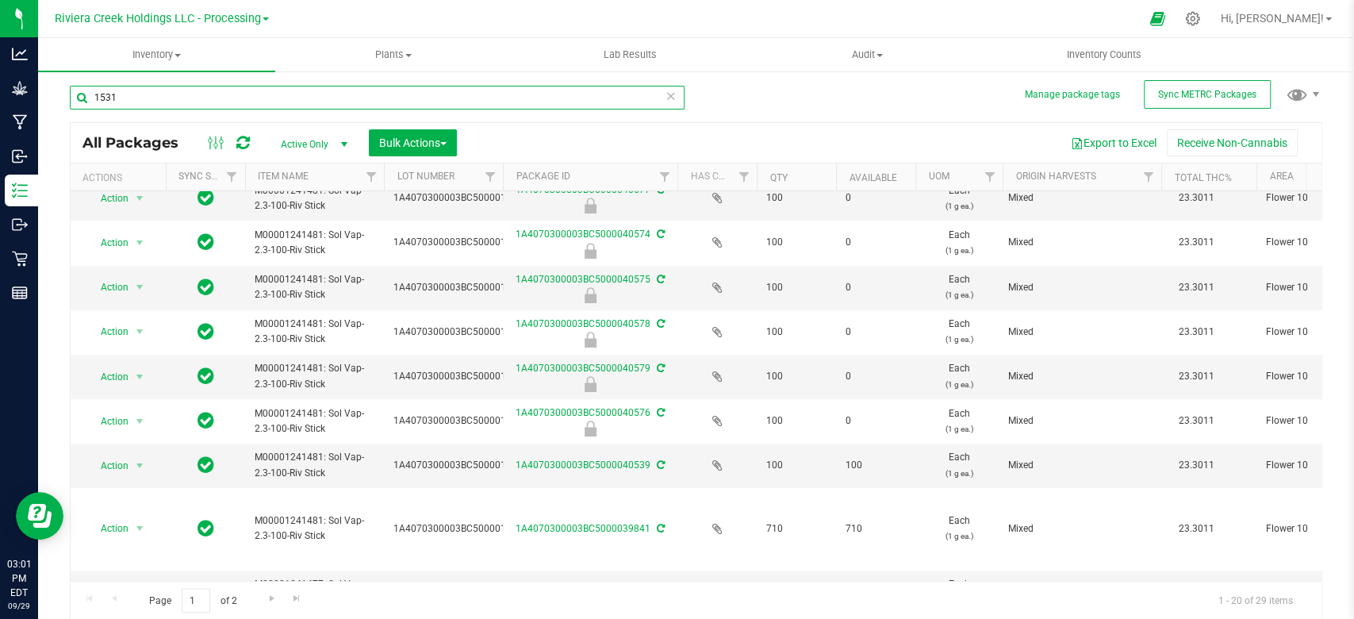
scroll to position [628, 0]
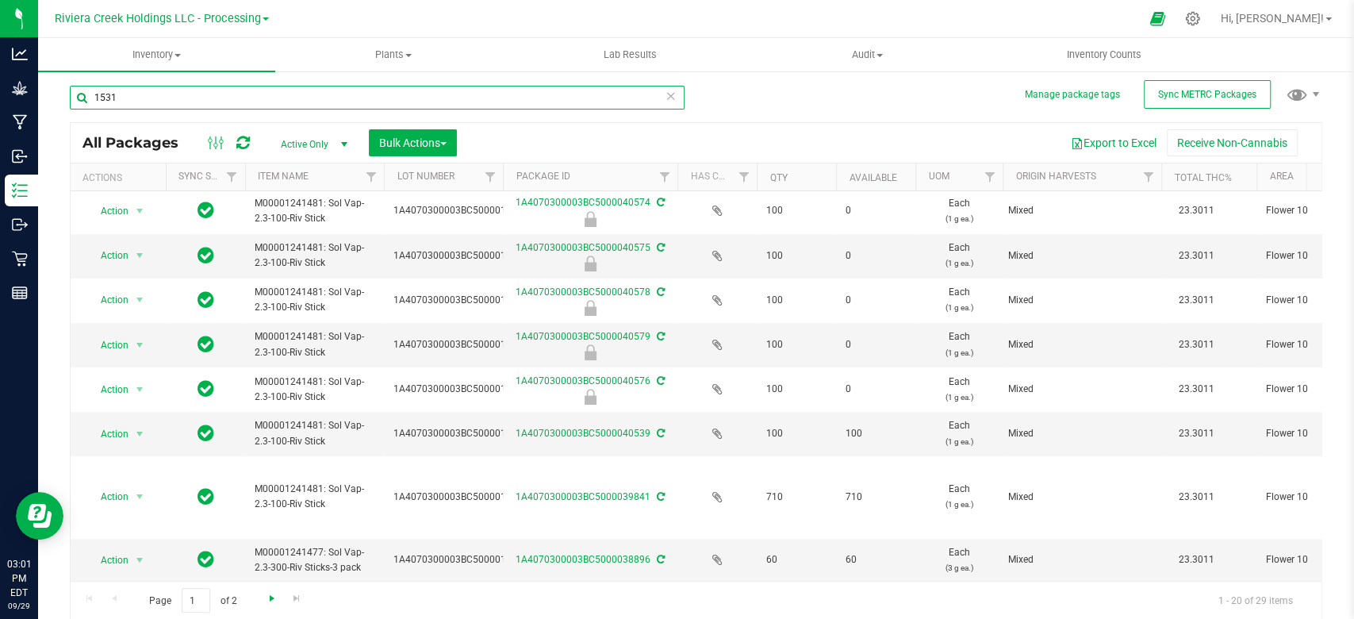
type input "1531"
click at [275, 598] on span "Go to the next page" at bounding box center [272, 598] width 13 height 13
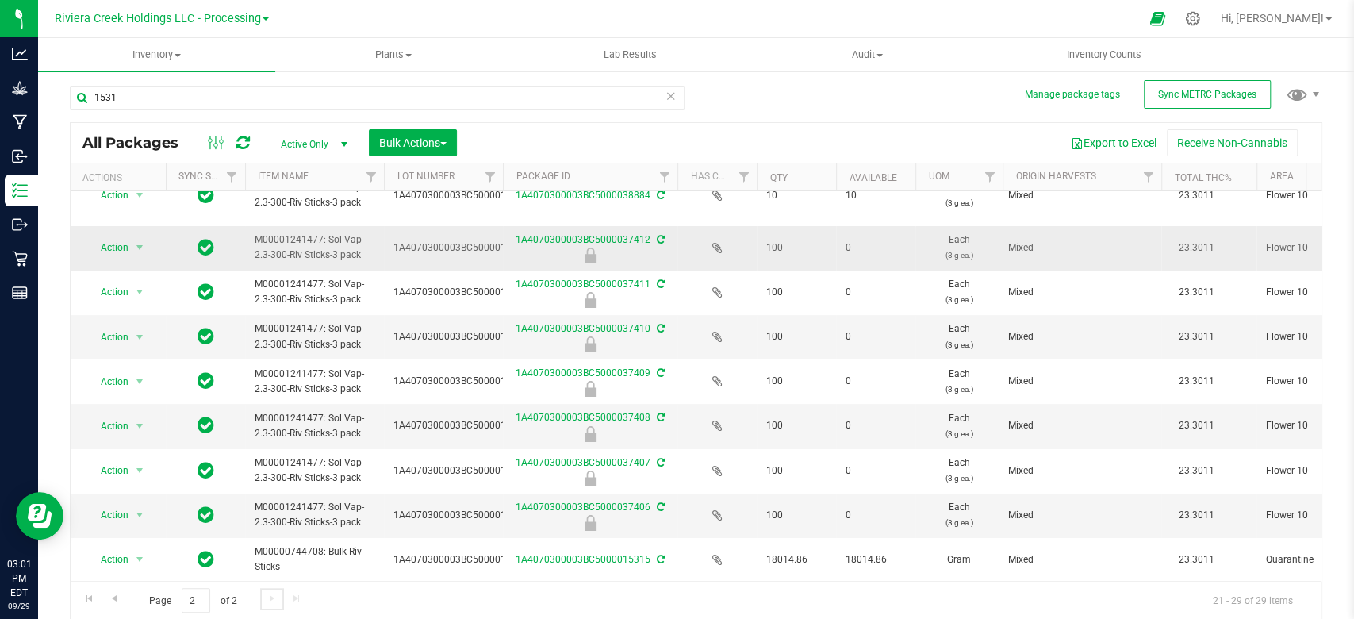
scroll to position [40, 0]
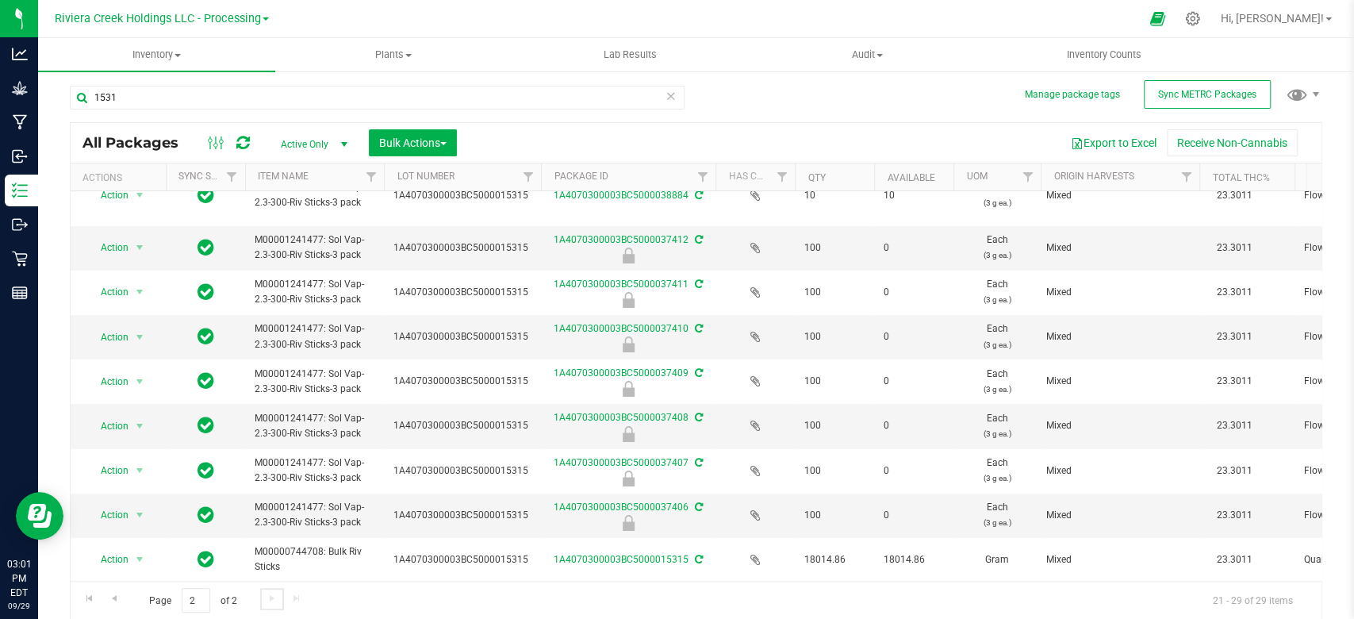
drag, startPoint x: 501, startPoint y: 181, endPoint x: 542, endPoint y: 175, distance: 41.6
click at [542, 175] on div "Actions Sync Status Item Name Lot Number Package ID Has COA Qty Available UOM O…" at bounding box center [689, 176] width 1236 height 27
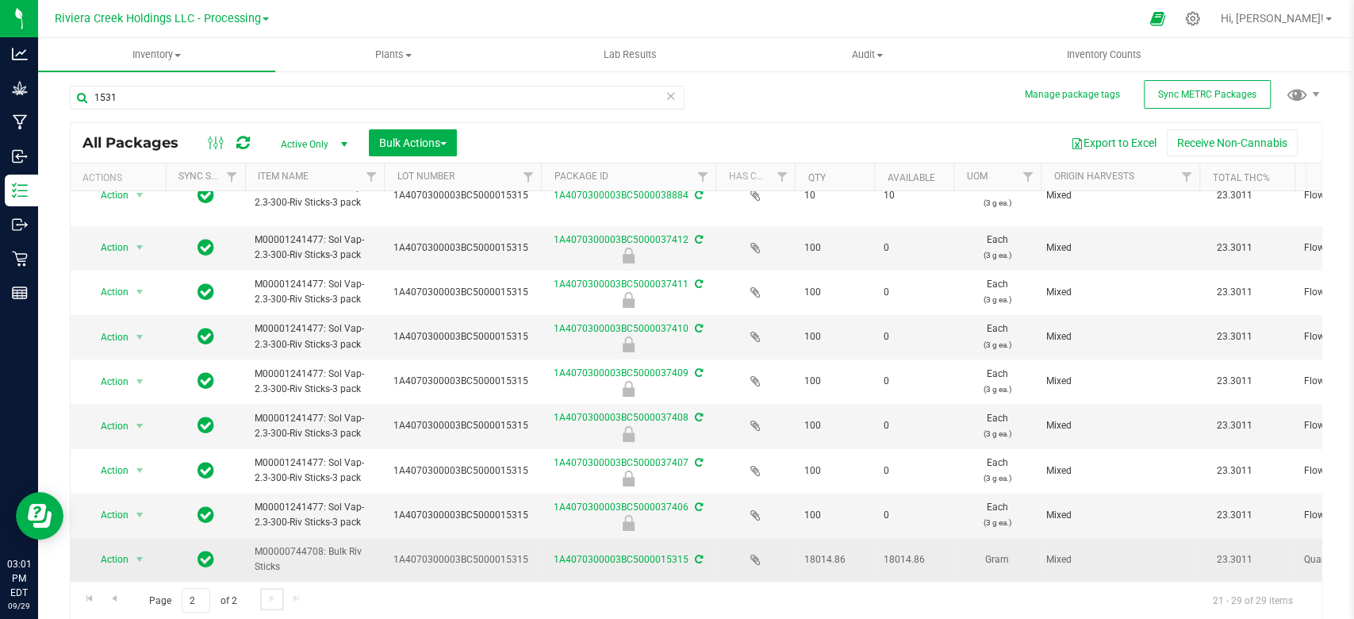
scroll to position [0, 0]
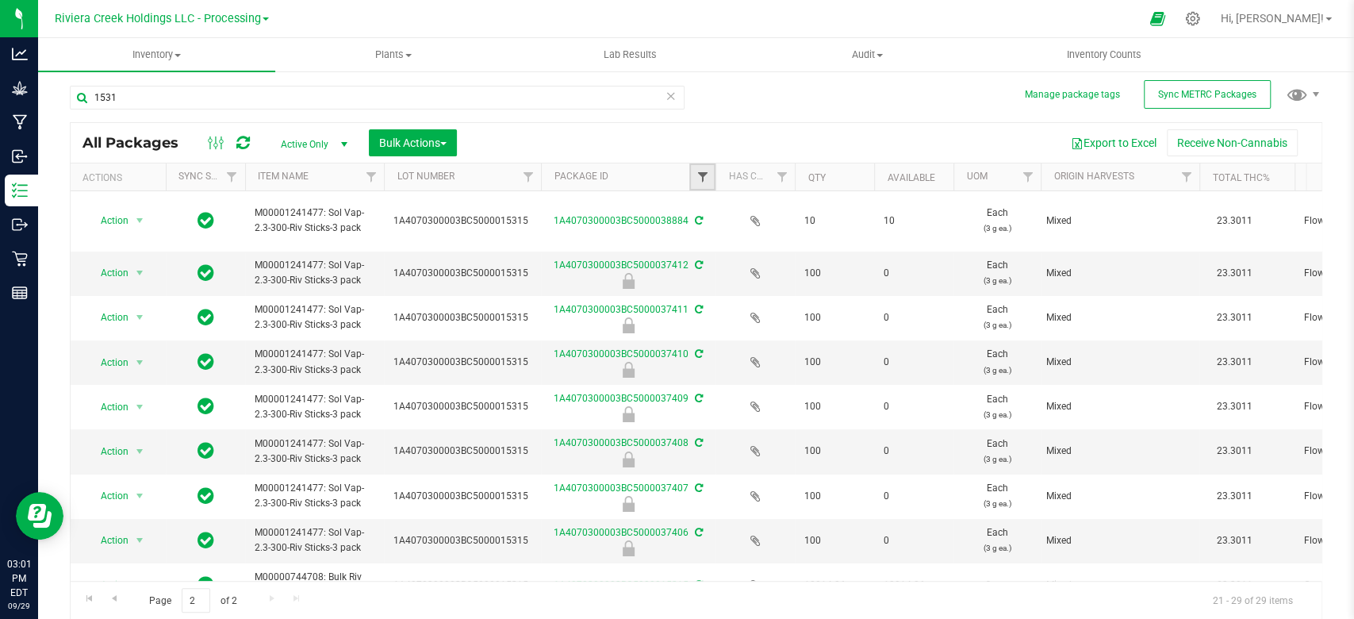
click at [696, 171] on span "Filter" at bounding box center [702, 177] width 13 height 13
click at [716, 213] on input "text" at bounding box center [780, 211] width 163 height 24
click at [592, 163] on th "Package ID" at bounding box center [628, 177] width 175 height 28
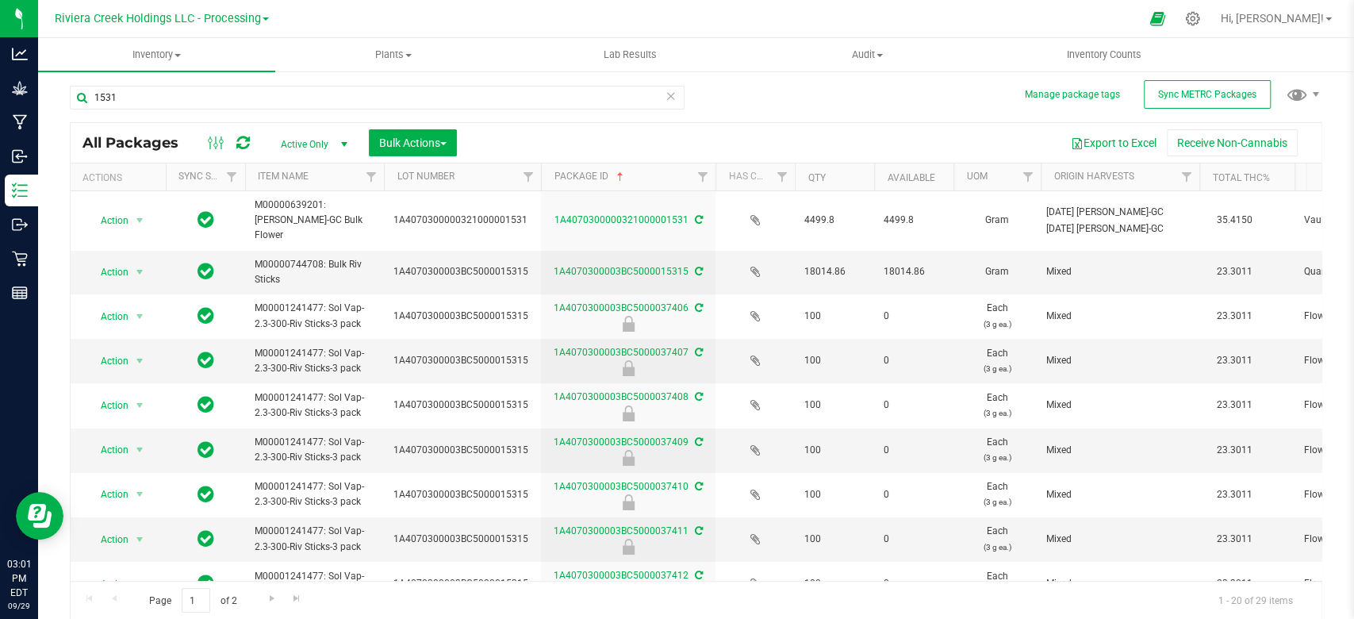
click at [615, 168] on th "Package ID" at bounding box center [628, 177] width 175 height 28
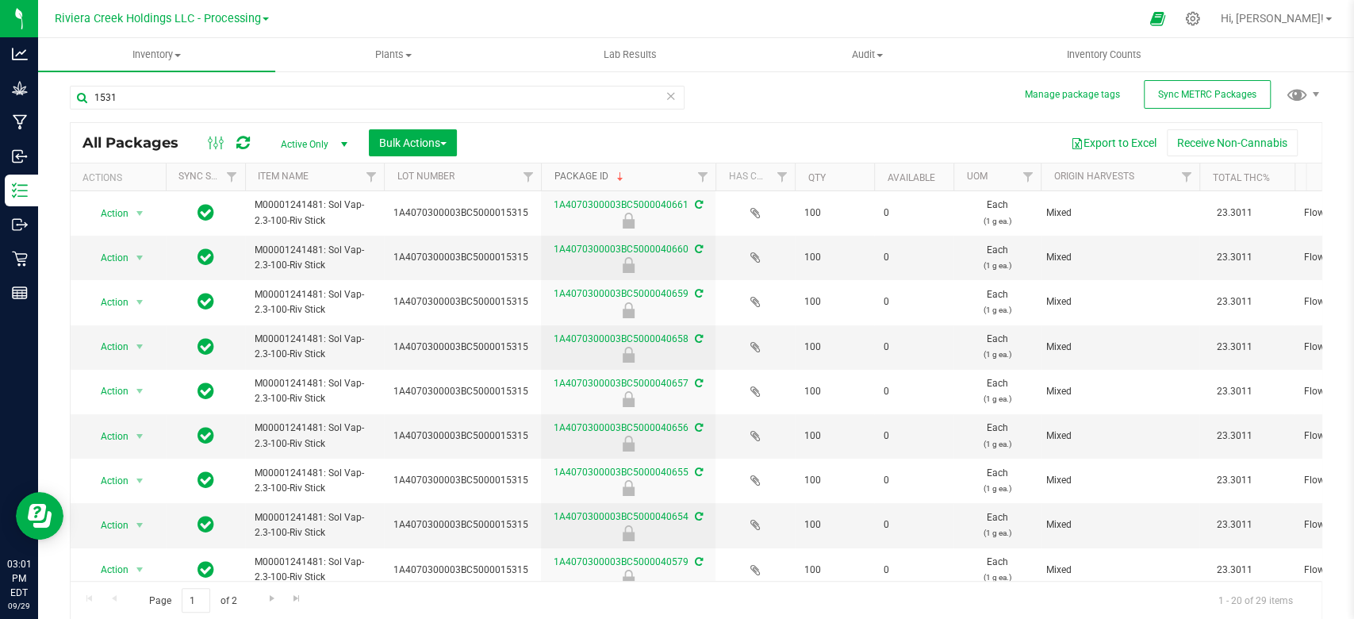
click at [609, 175] on link "Package ID" at bounding box center [590, 176] width 72 height 11
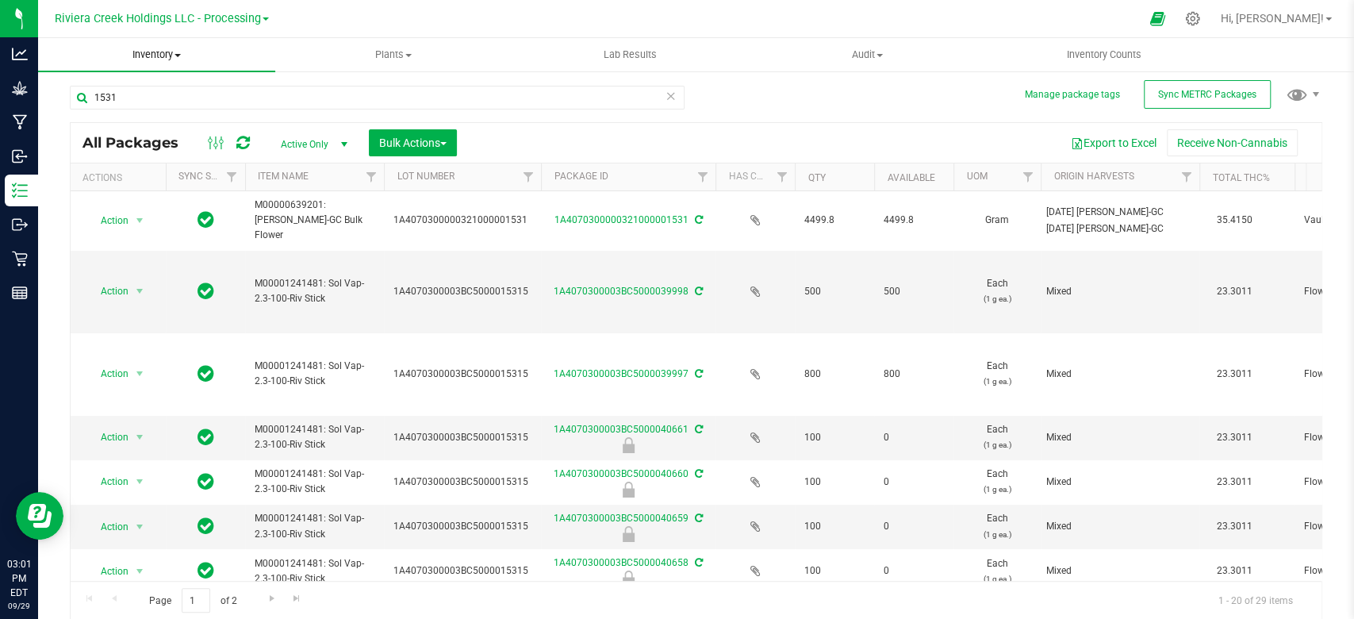
click at [175, 51] on span "Inventory" at bounding box center [156, 55] width 237 height 14
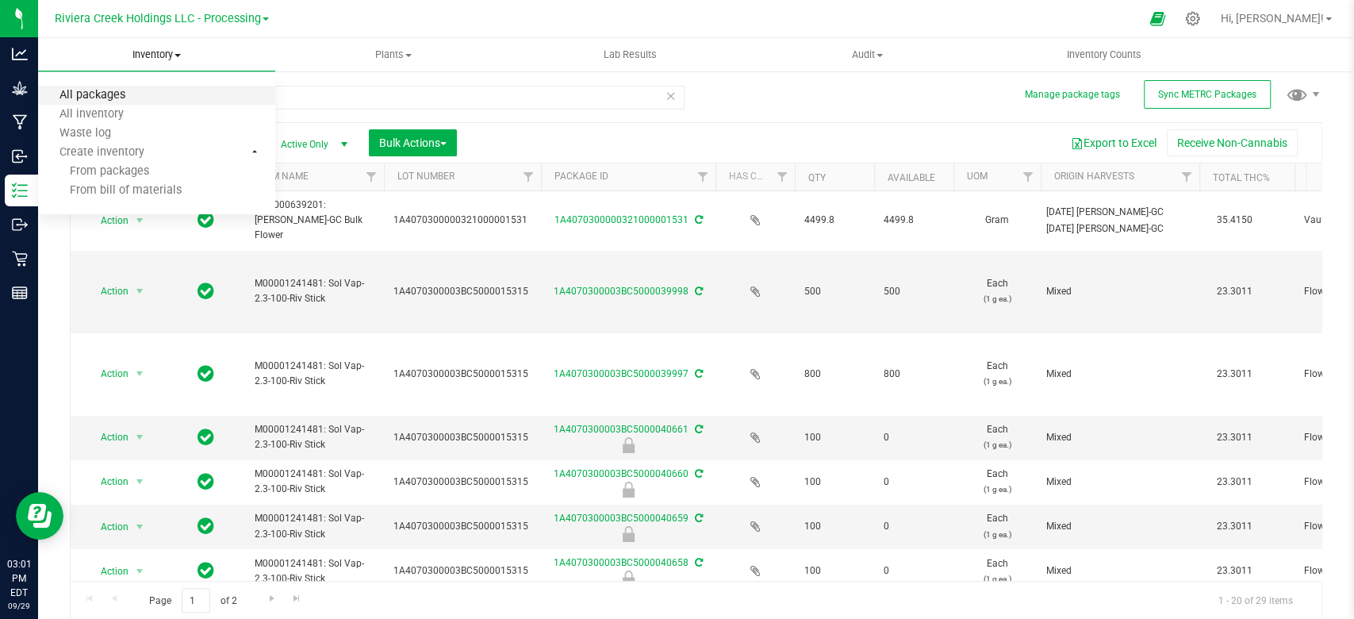
click at [136, 98] on span "All packages" at bounding box center [92, 95] width 109 height 13
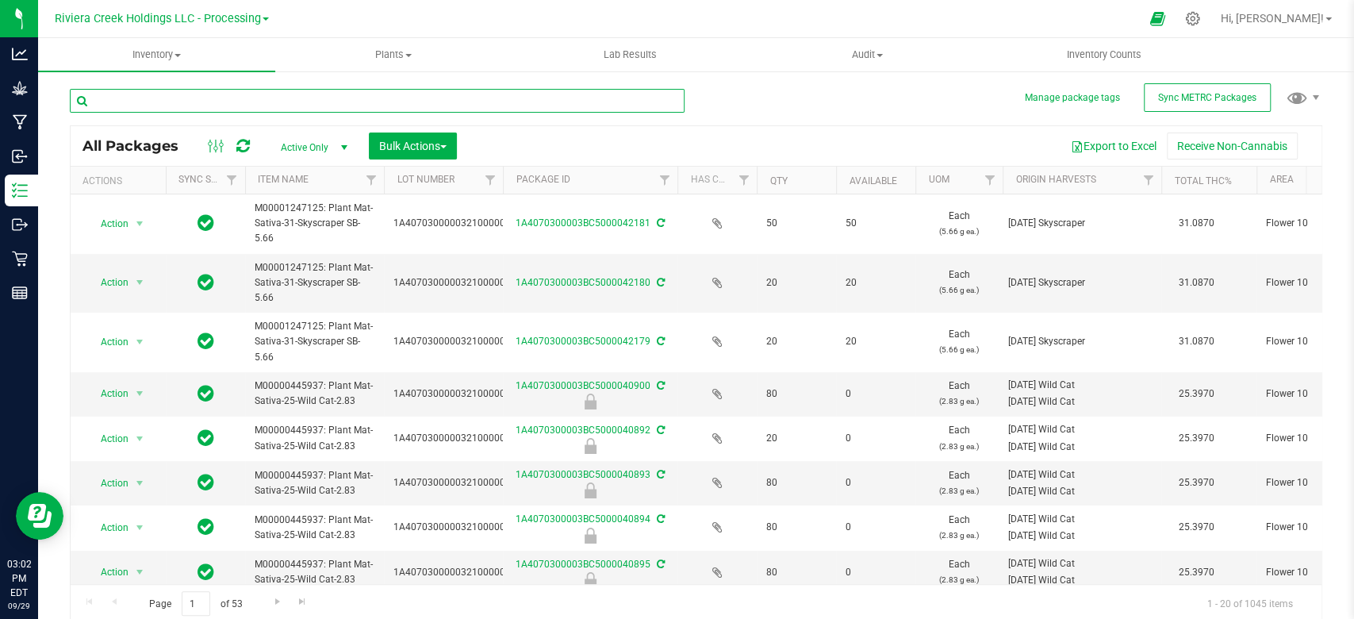
click at [267, 102] on input "text" at bounding box center [377, 101] width 615 height 24
click at [123, 86] on div at bounding box center [383, 100] width 627 height 51
click at [121, 94] on input "text" at bounding box center [377, 101] width 615 height 24
click at [140, 63] on uib-tab-heading "Inventory All packages All inventory Waste log Create inventory" at bounding box center [156, 54] width 237 height 33
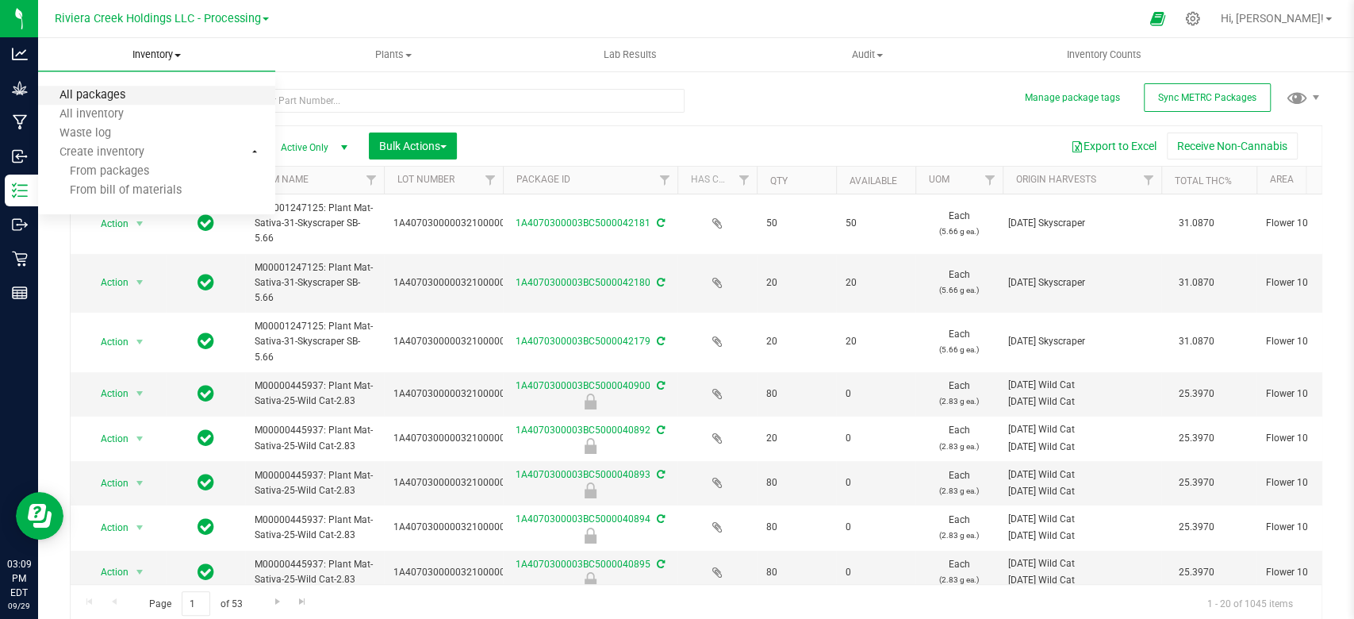
click at [108, 94] on span "All packages" at bounding box center [92, 95] width 109 height 13
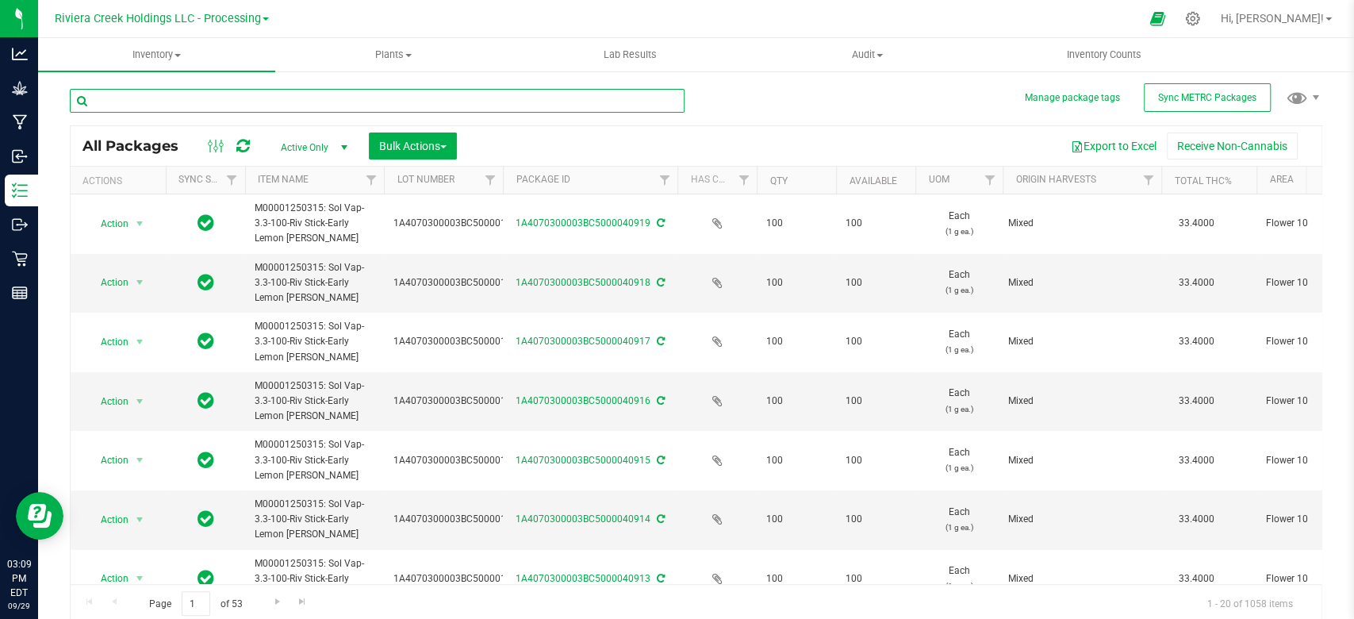
click at [170, 107] on input "text" at bounding box center [377, 101] width 615 height 24
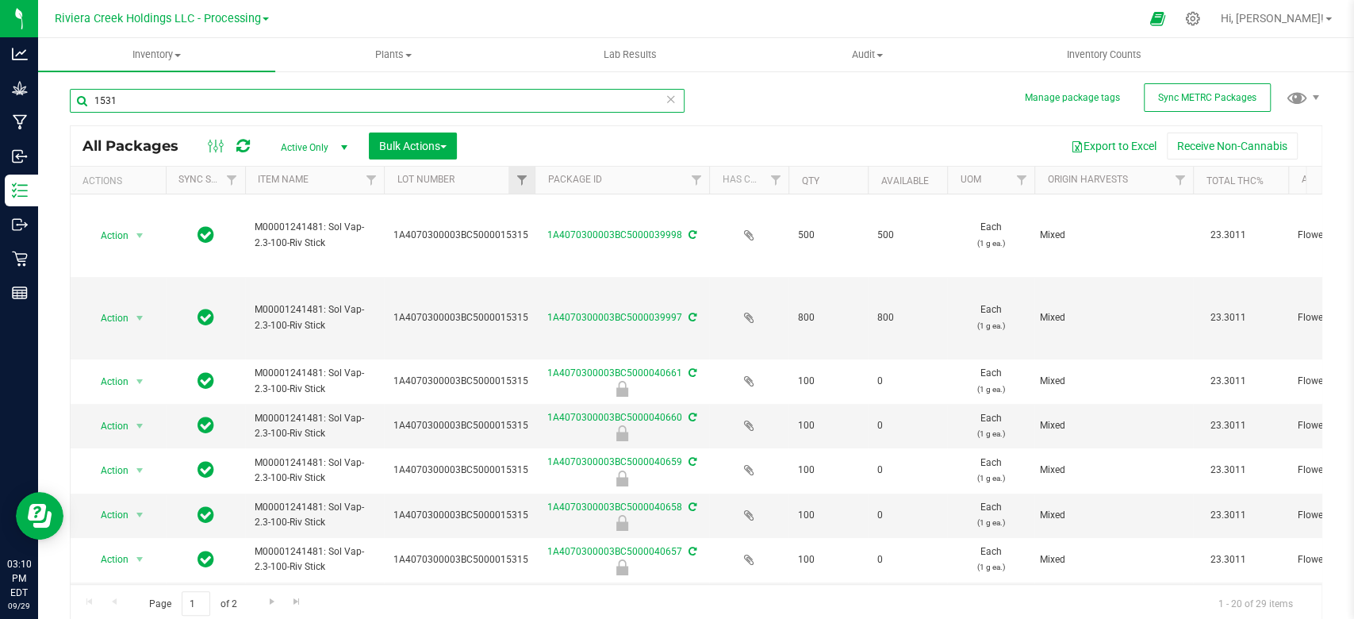
drag, startPoint x: 500, startPoint y: 174, endPoint x: 533, endPoint y: 172, distance: 33.4
click at [533, 172] on div "Actions Sync Status Item Name Lot Number Package ID Has COA Qty Available UOM O…" at bounding box center [689, 180] width 1236 height 27
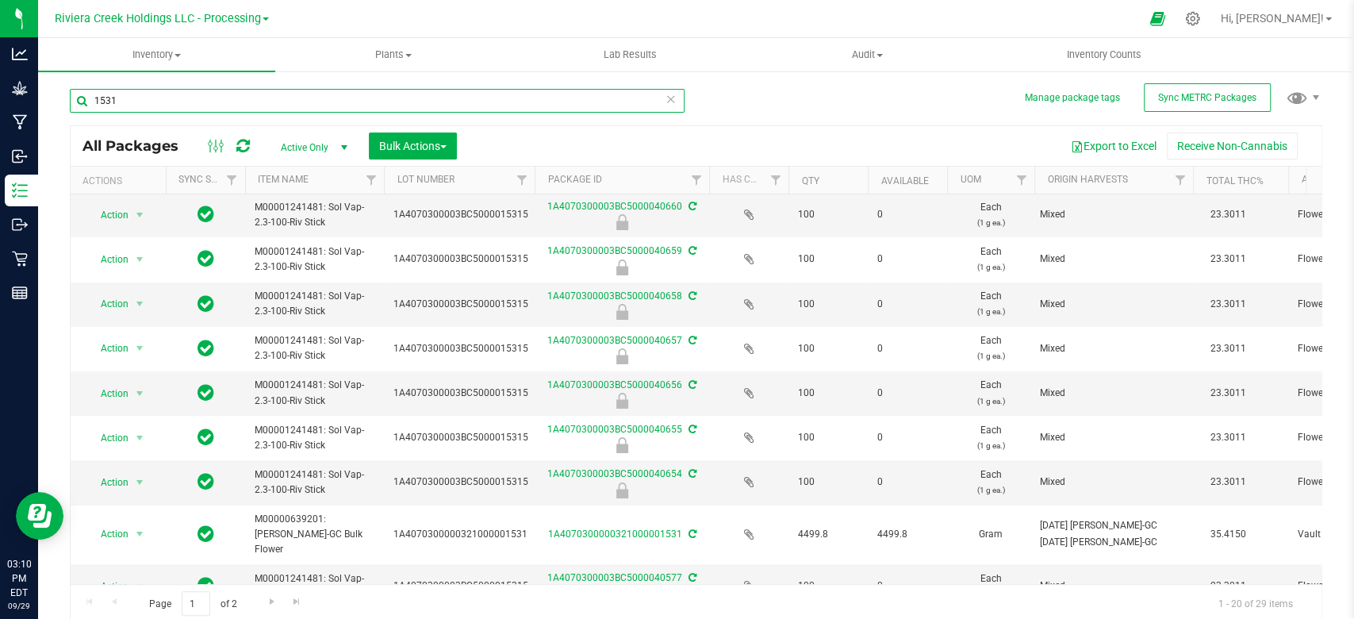
scroll to position [317, 0]
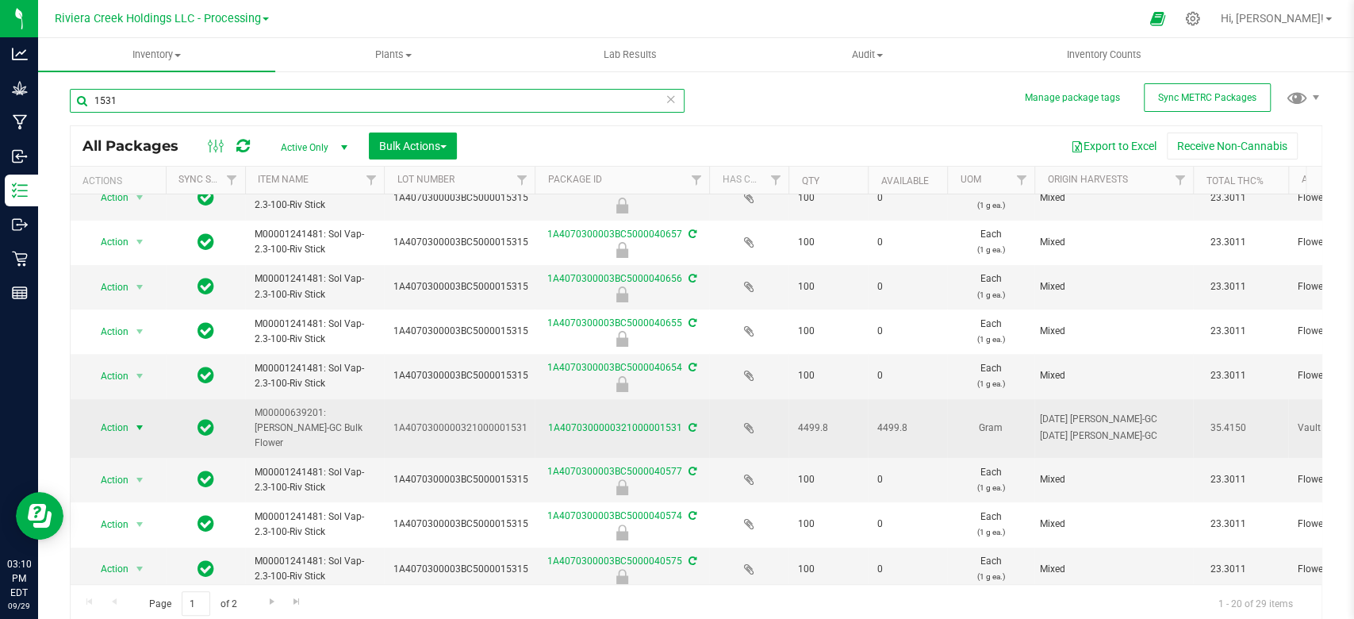
type input "1531"
click at [118, 421] on span "Action" at bounding box center [107, 428] width 43 height 22
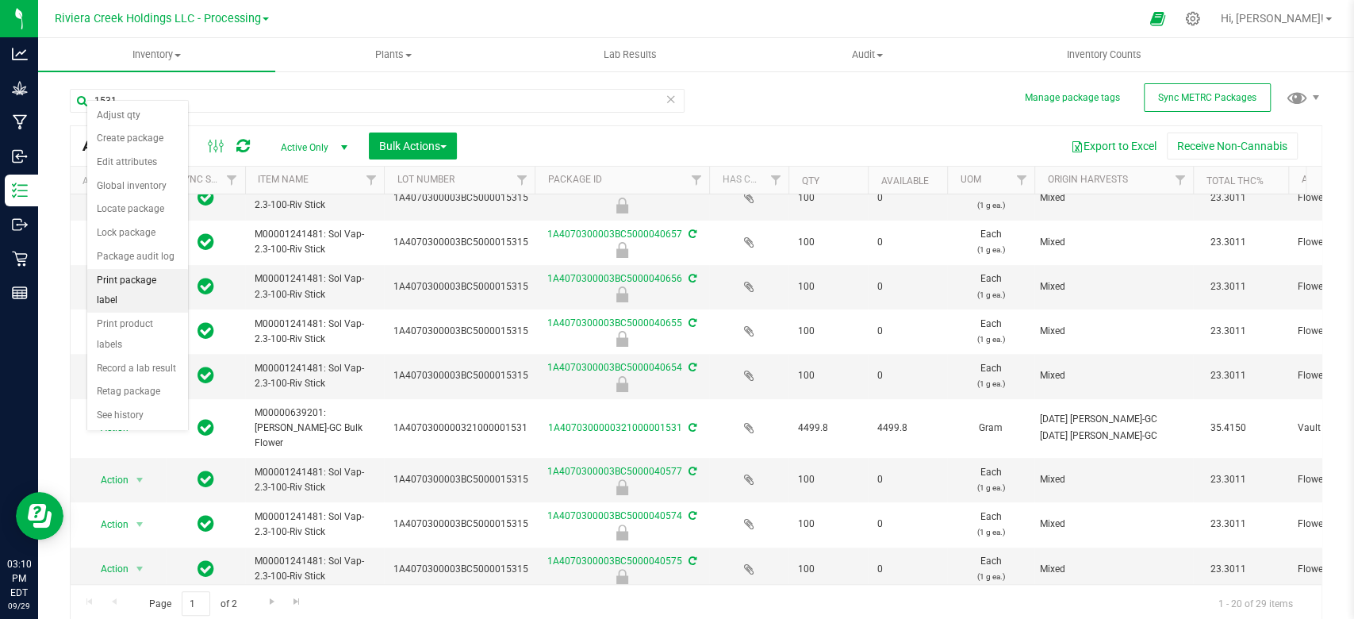
click at [136, 281] on li "Print package label" at bounding box center [137, 291] width 101 height 44
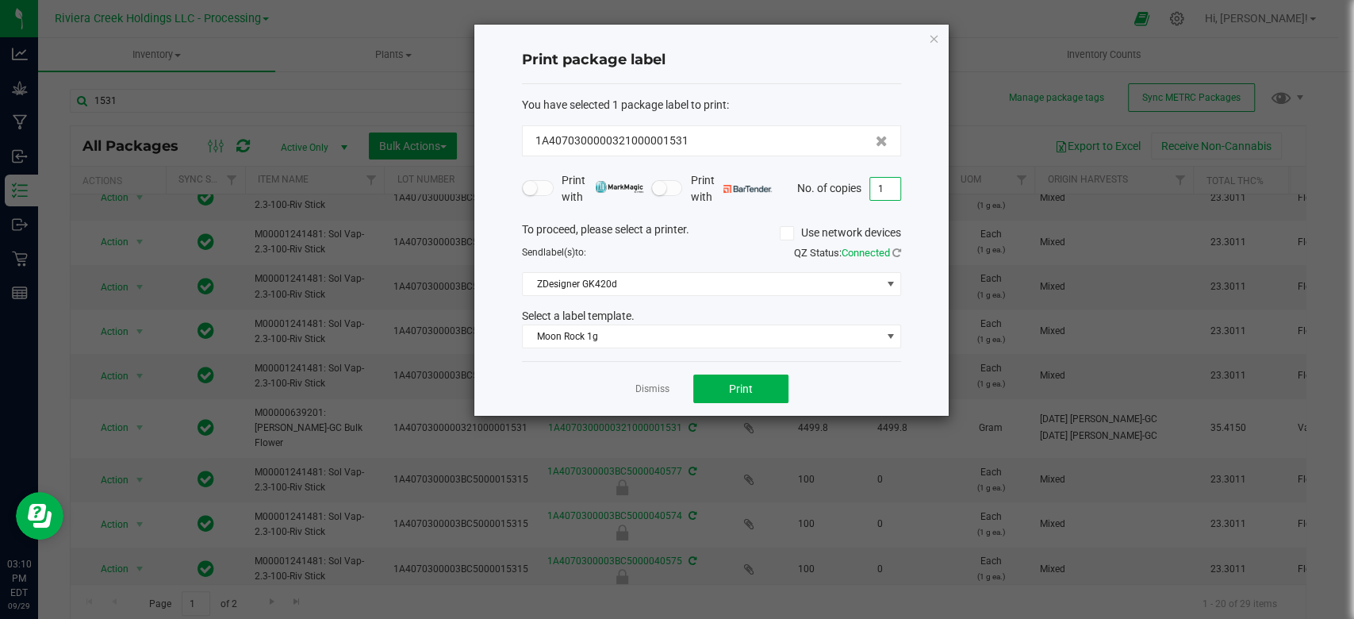
click at [897, 187] on input "1" at bounding box center [885, 189] width 30 height 22
type input "42"
click at [640, 338] on span "Moon Rock 1g" at bounding box center [702, 336] width 358 height 22
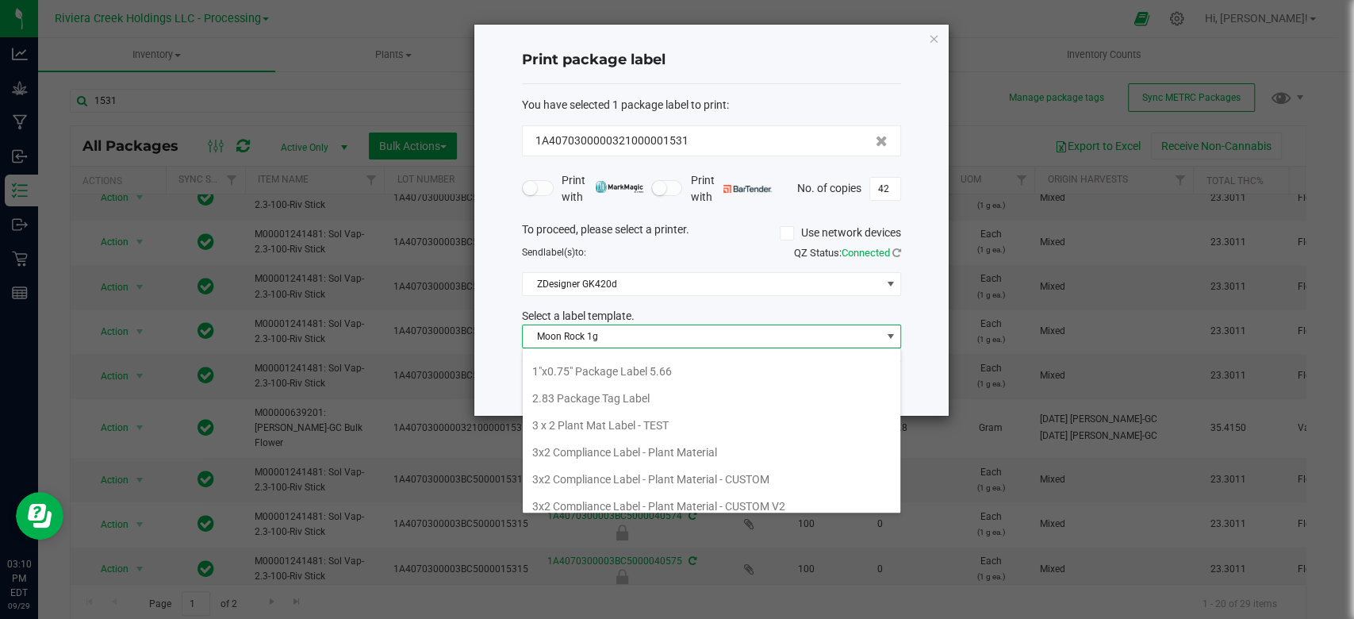
scroll to position [0, 0]
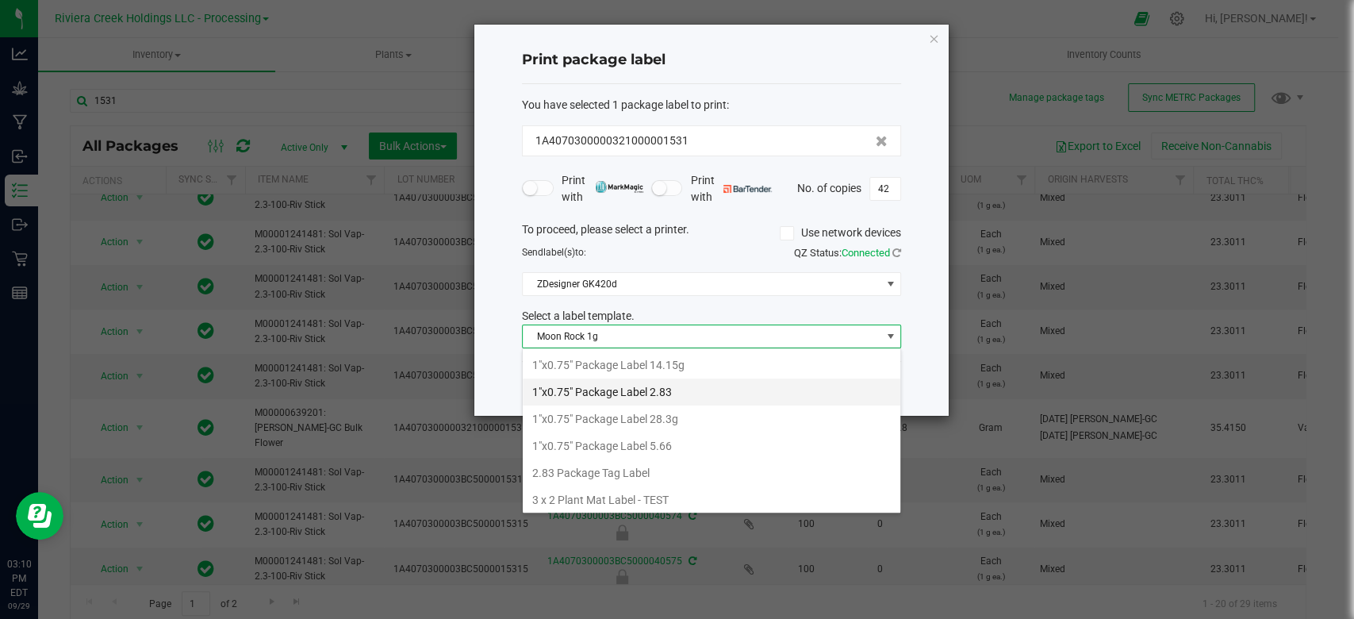
click at [634, 394] on li "1"x0.75" Package Label 2.83" at bounding box center [712, 391] width 378 height 27
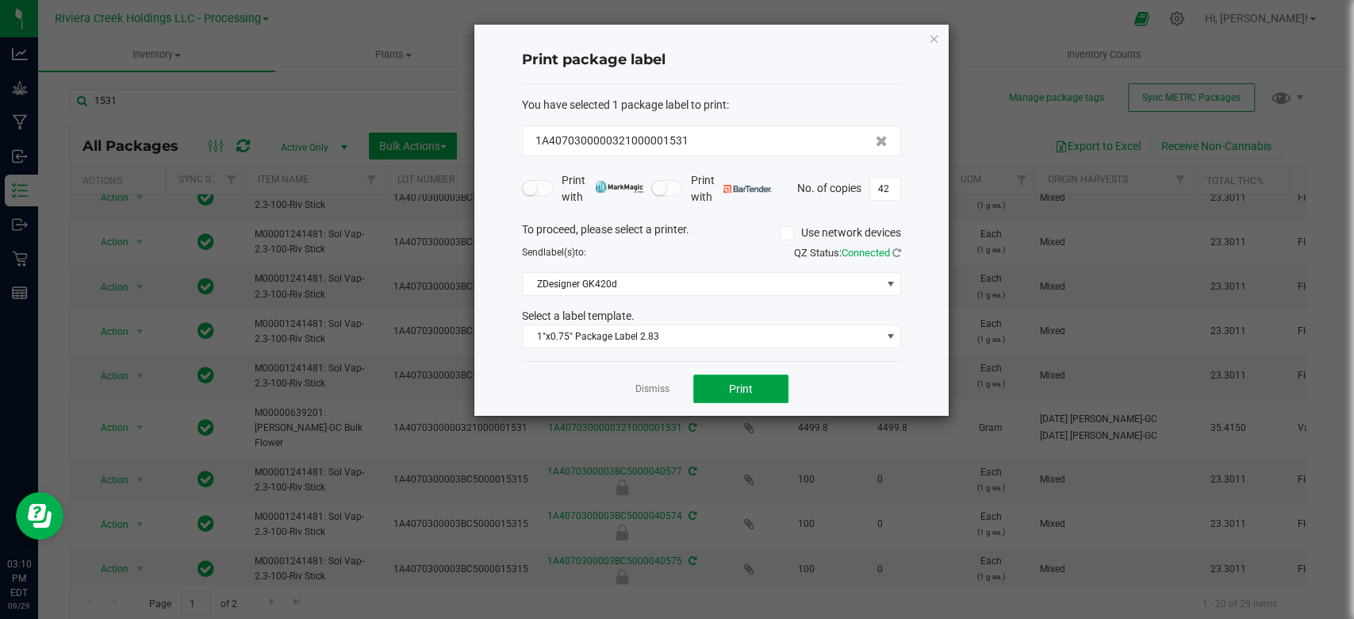
click at [754, 384] on button "Print" at bounding box center [741, 389] width 95 height 29
click at [935, 40] on icon "button" at bounding box center [933, 38] width 11 height 19
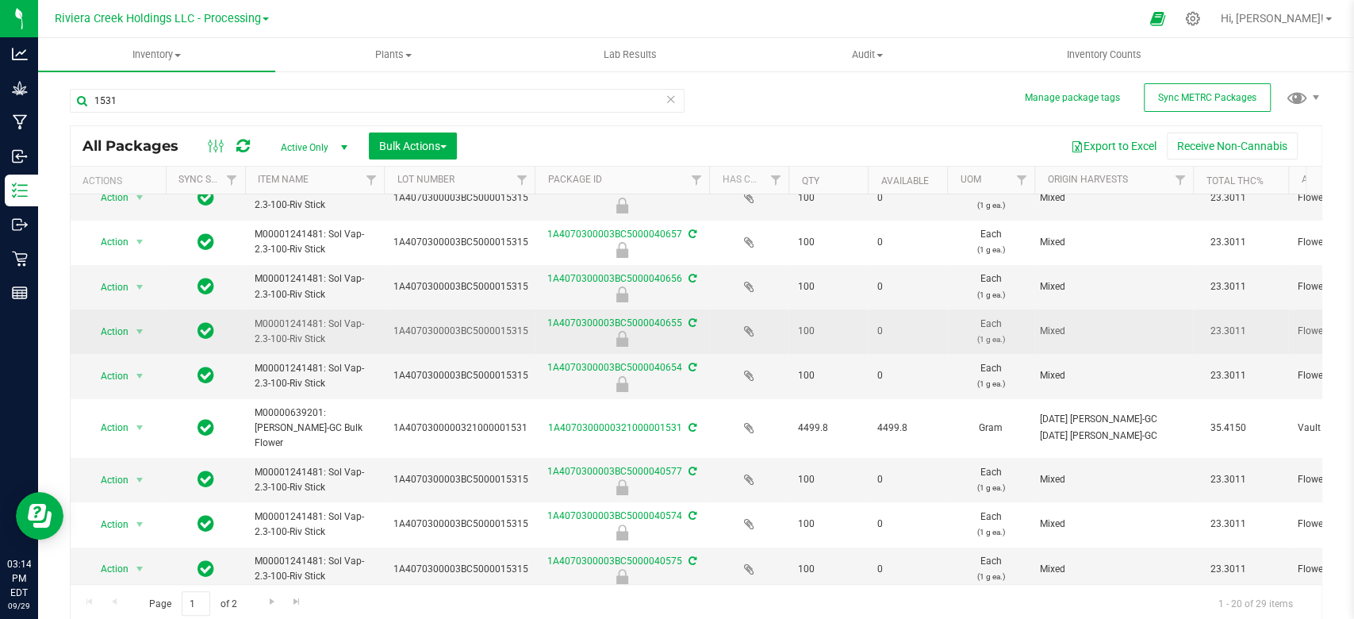
click at [997, 335] on p "(1 g ea.)" at bounding box center [991, 339] width 68 height 15
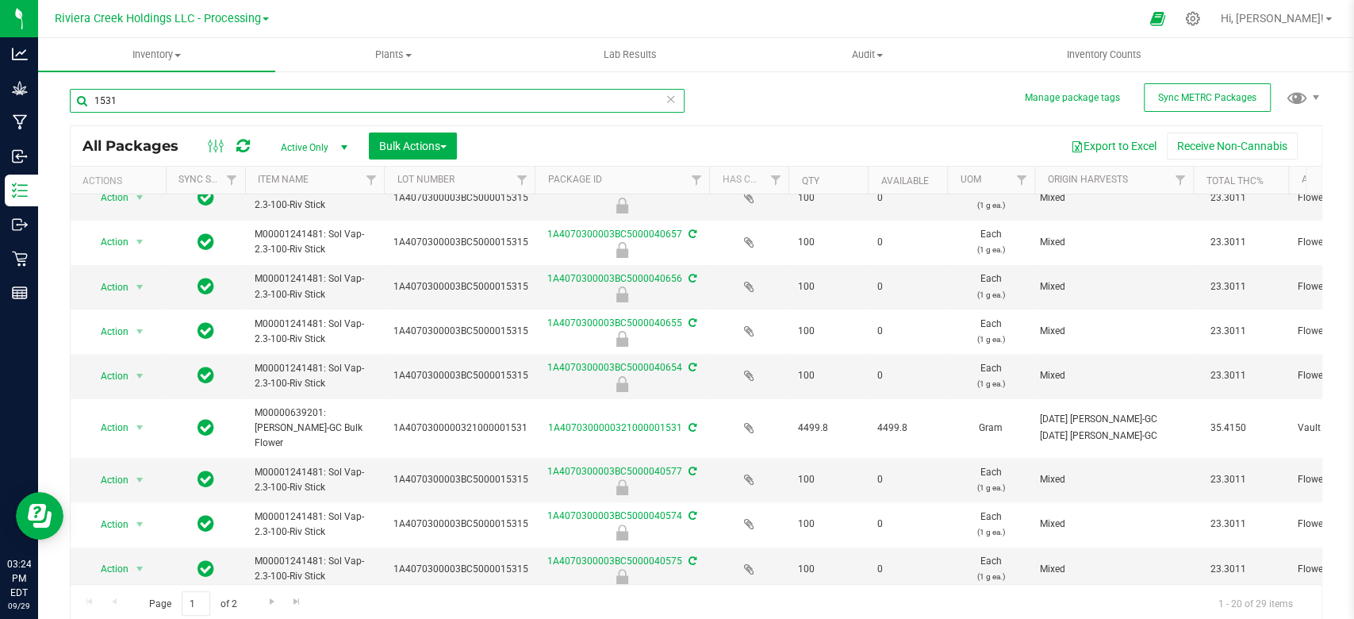
click at [126, 99] on input "1531" at bounding box center [377, 101] width 615 height 24
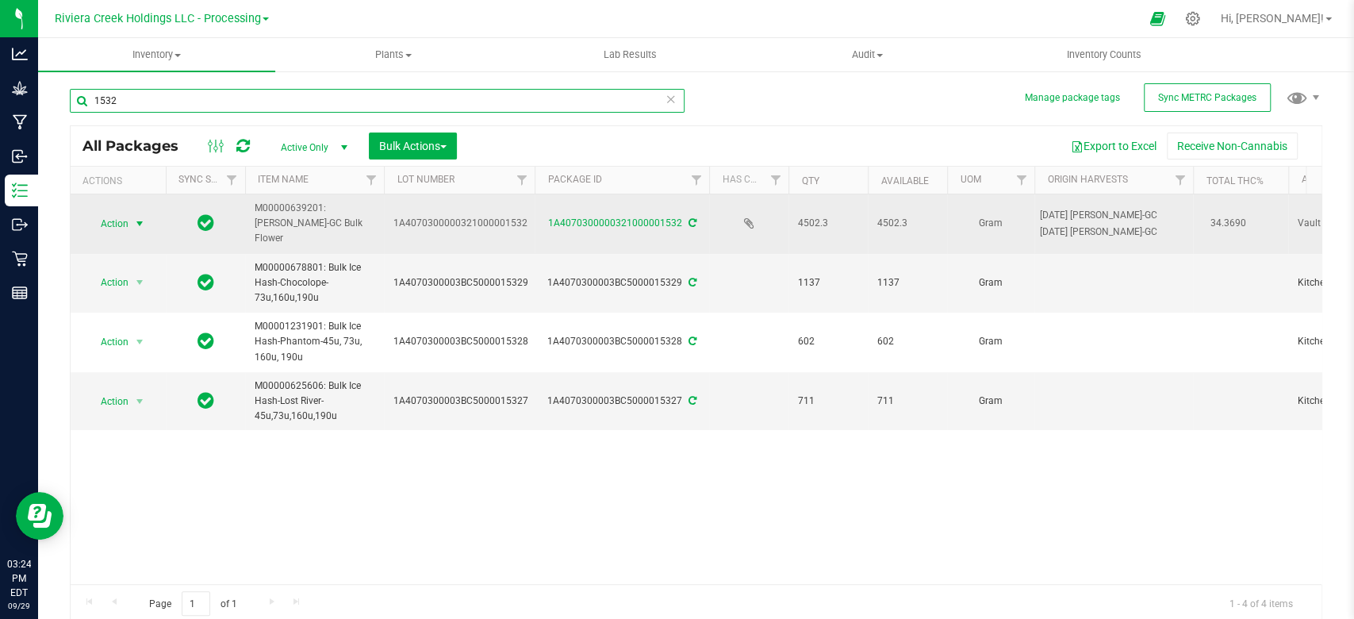
type input "1532"
click at [139, 217] on span "select" at bounding box center [139, 223] width 13 height 13
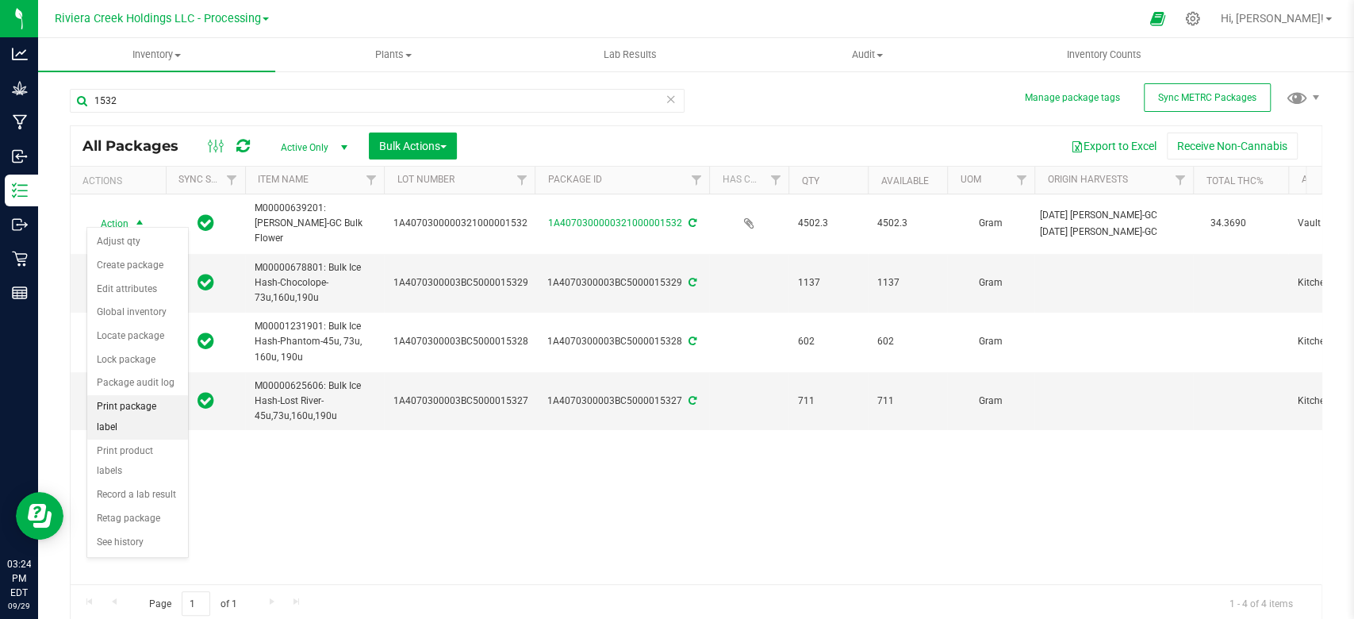
click at [136, 403] on li "Print package label" at bounding box center [137, 417] width 101 height 44
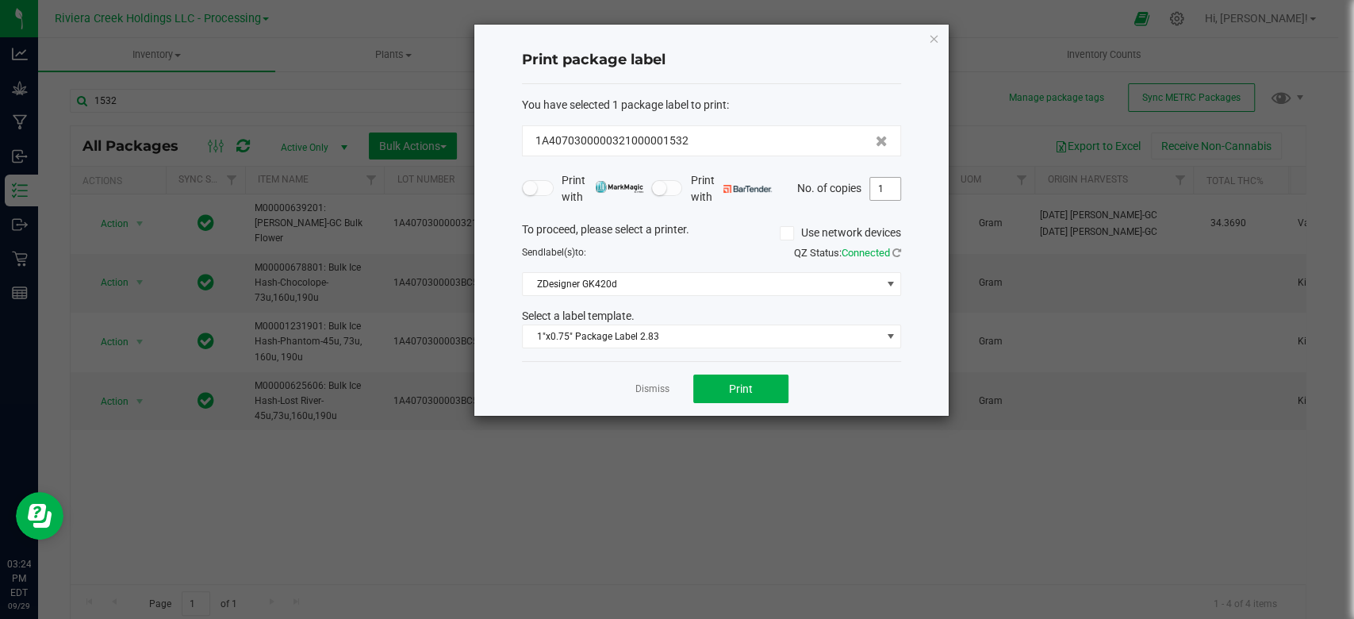
click at [889, 193] on input "1" at bounding box center [885, 189] width 30 height 22
type input "28"
click at [720, 384] on button "Print" at bounding box center [741, 389] width 95 height 29
click at [937, 40] on icon "button" at bounding box center [933, 38] width 11 height 19
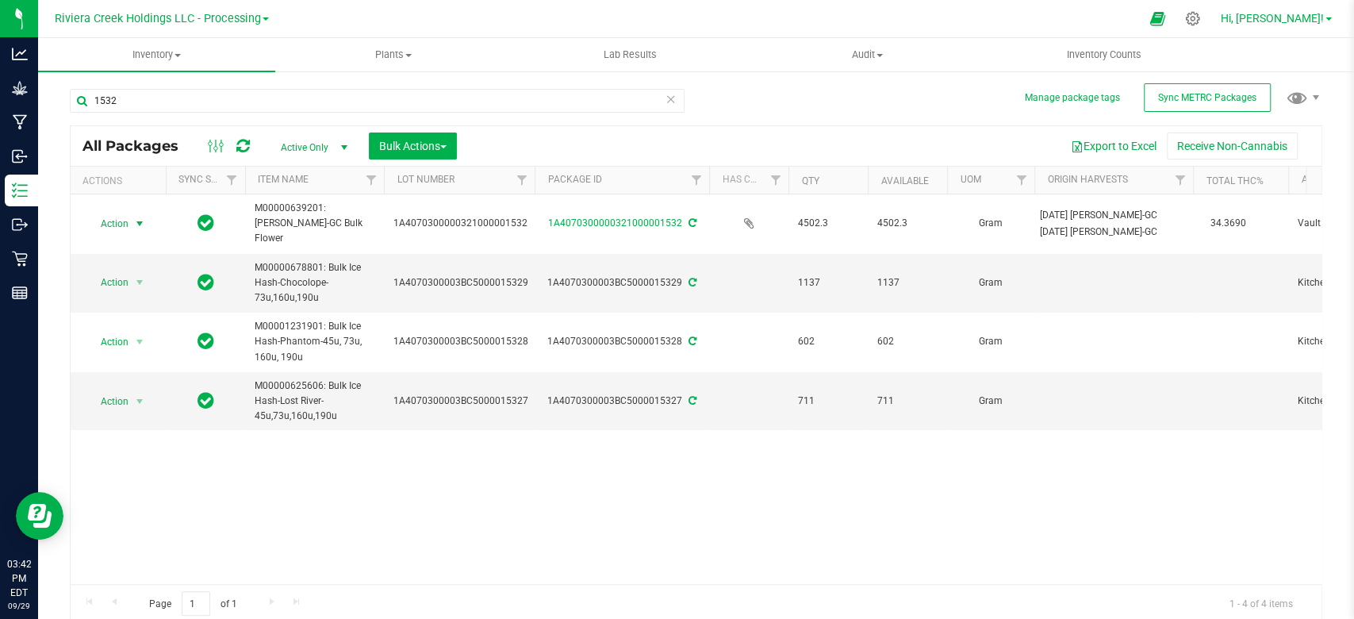
click at [1332, 16] on link "Hi, [PERSON_NAME]!" at bounding box center [1277, 18] width 124 height 17
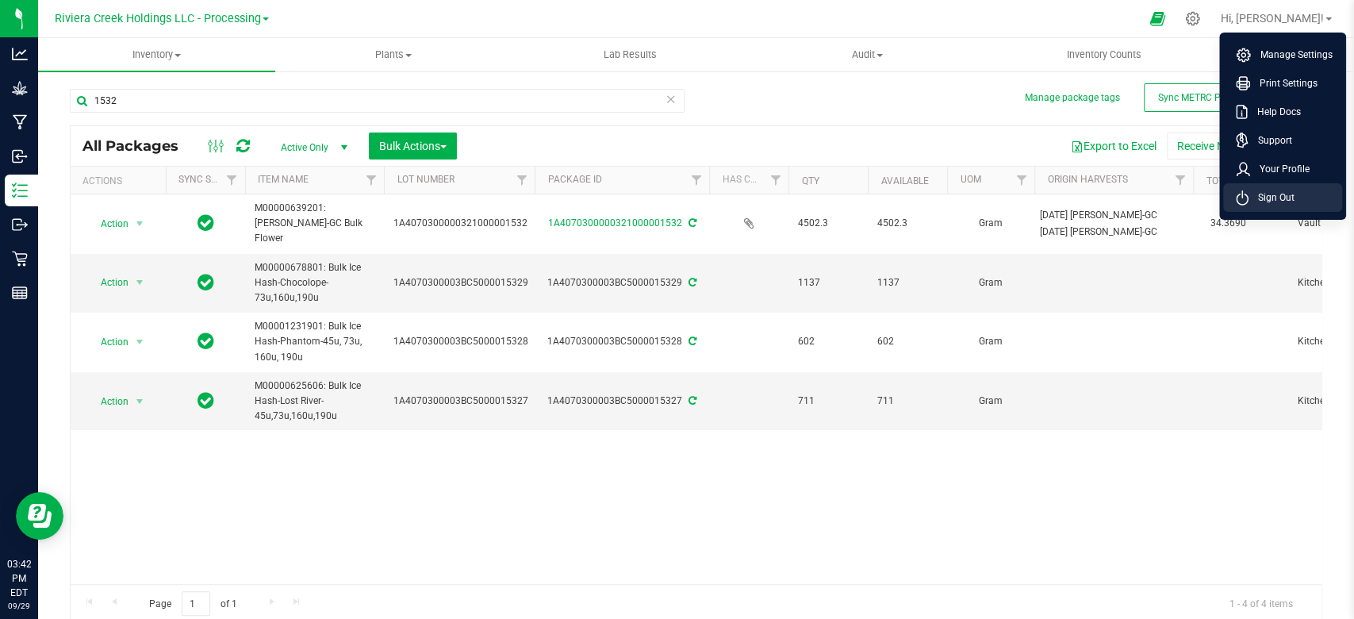
click at [1279, 188] on li "Sign Out" at bounding box center [1283, 197] width 119 height 29
